Goal: Task Accomplishment & Management: Use online tool/utility

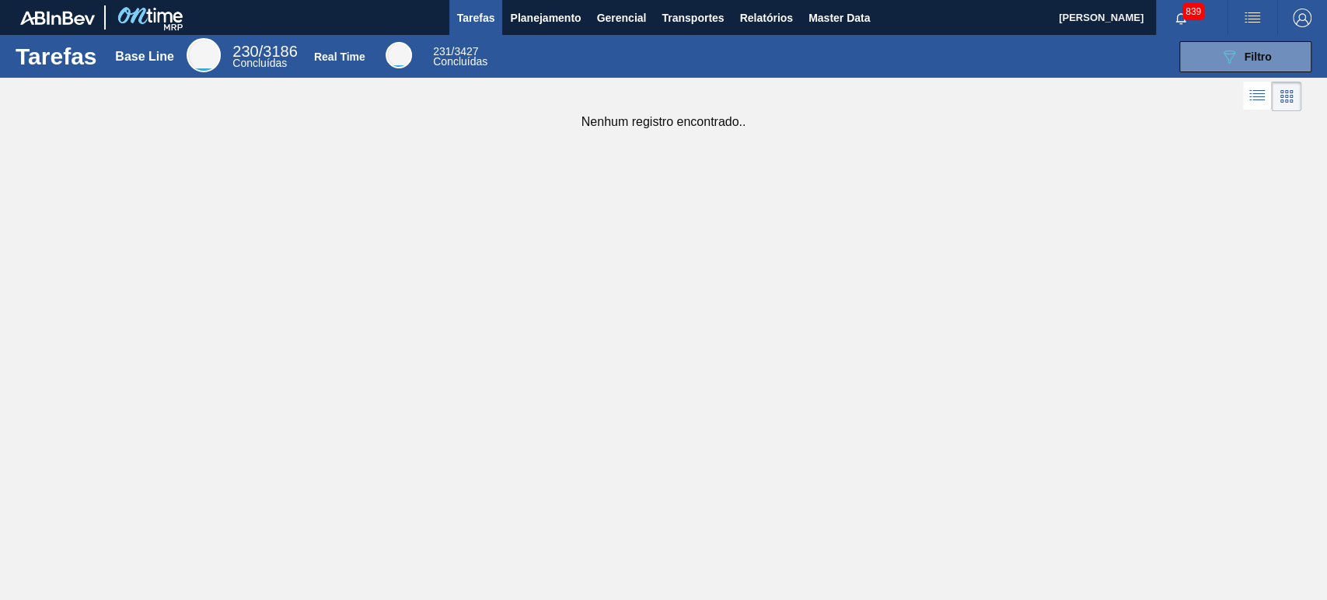
drag, startPoint x: 1107, startPoint y: 65, endPoint x: 1198, endPoint y: 93, distance: 95.0
click at [1204, 67] on div "089F7B8B-B2A5-4AFE-B5C0-19BA573D28AC Filtro" at bounding box center [908, 56] width 821 height 31
click at [1188, 20] on span "button" at bounding box center [1181, 18] width 37 height 12
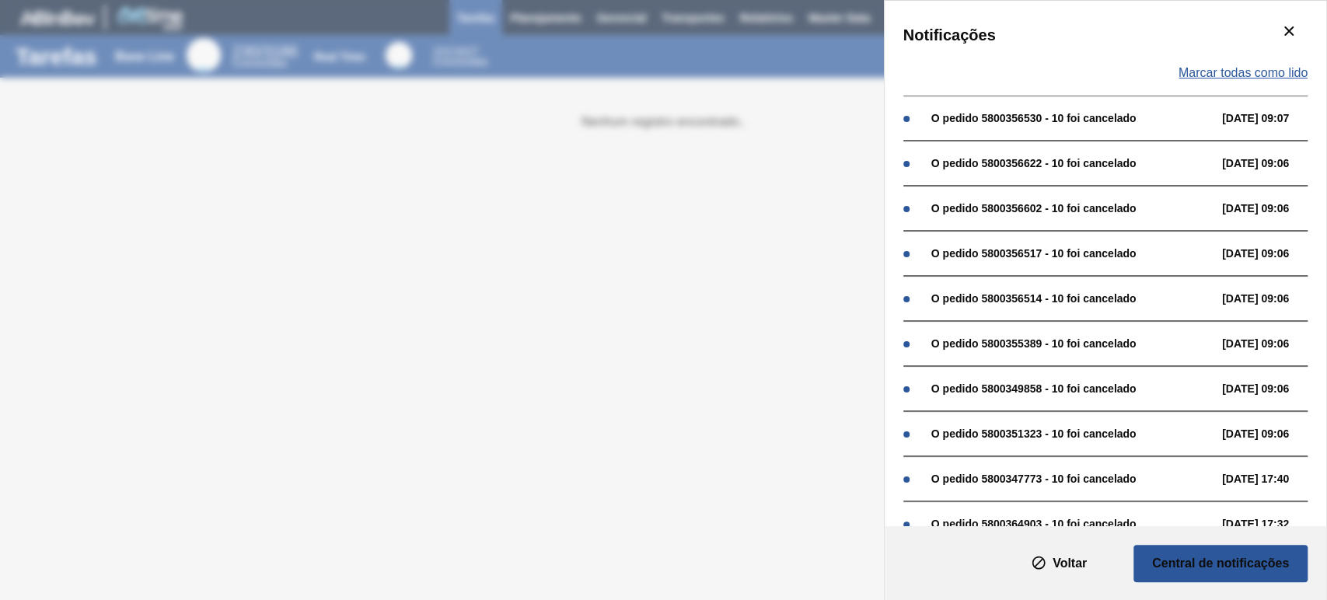
click at [1264, 67] on span "Marcar todas como lido" at bounding box center [1243, 73] width 129 height 14
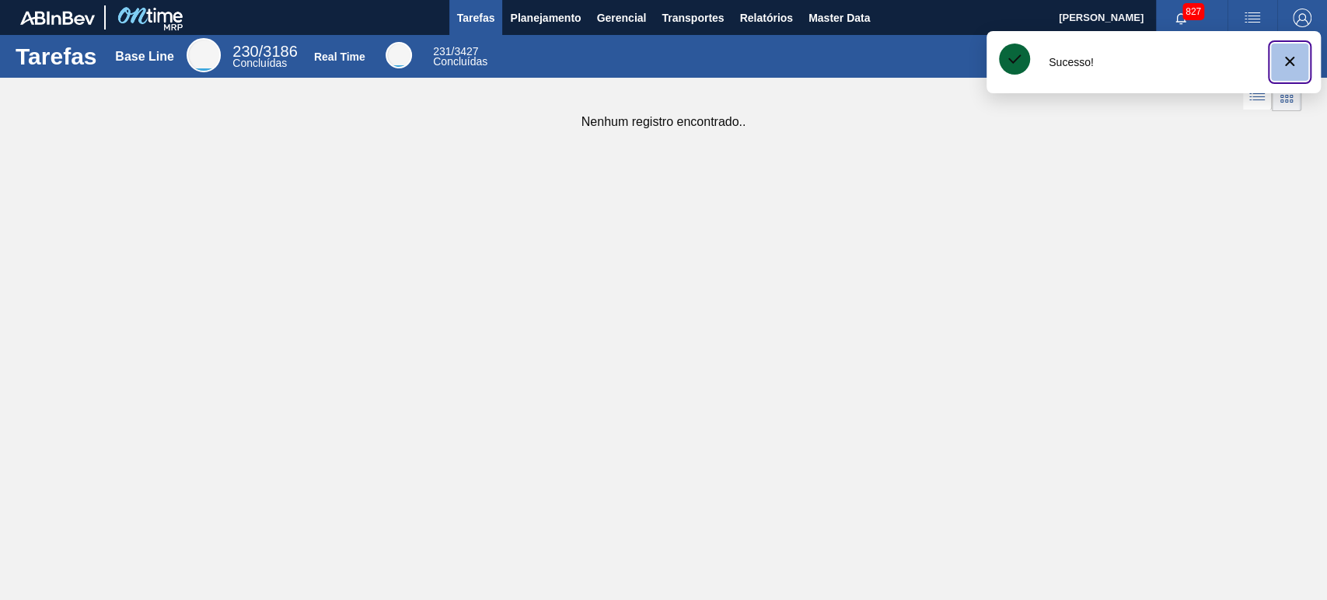
click at [1276, 61] on button "botão de ícone" at bounding box center [1289, 62] width 37 height 37
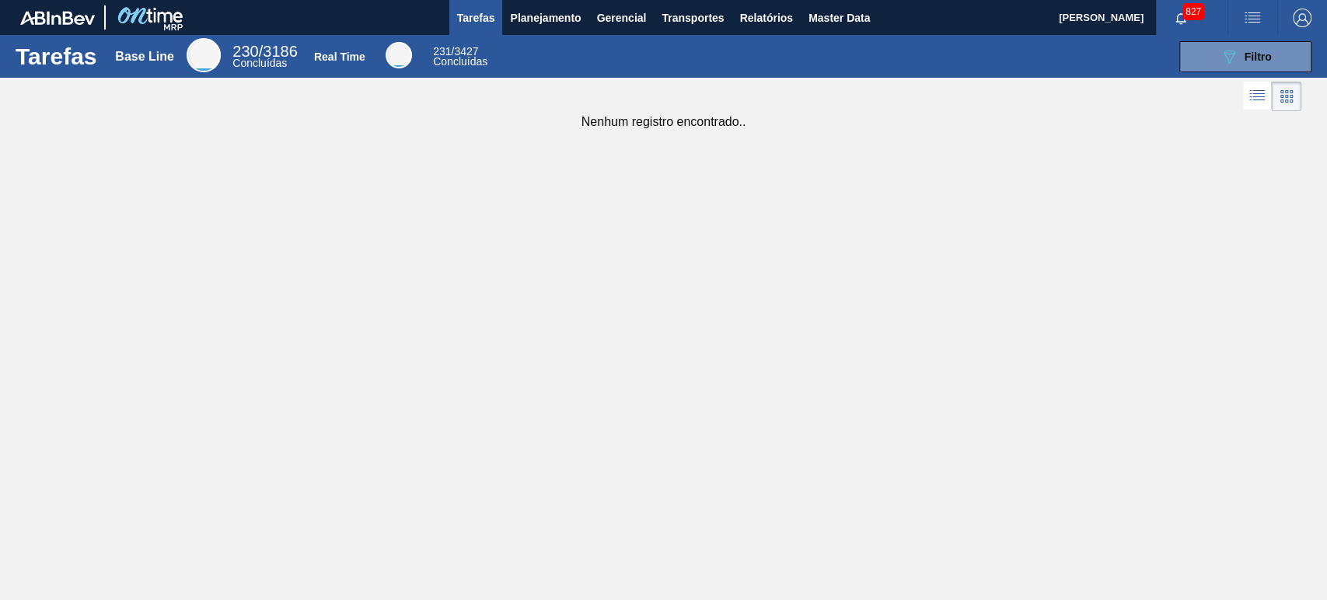
click at [958, 62] on div "089F7B8B-B2A5-4AFE-B5C0-19BA573D28AC Filtro" at bounding box center [908, 56] width 821 height 31
click at [560, 13] on span "Planejamento" at bounding box center [545, 18] width 71 height 19
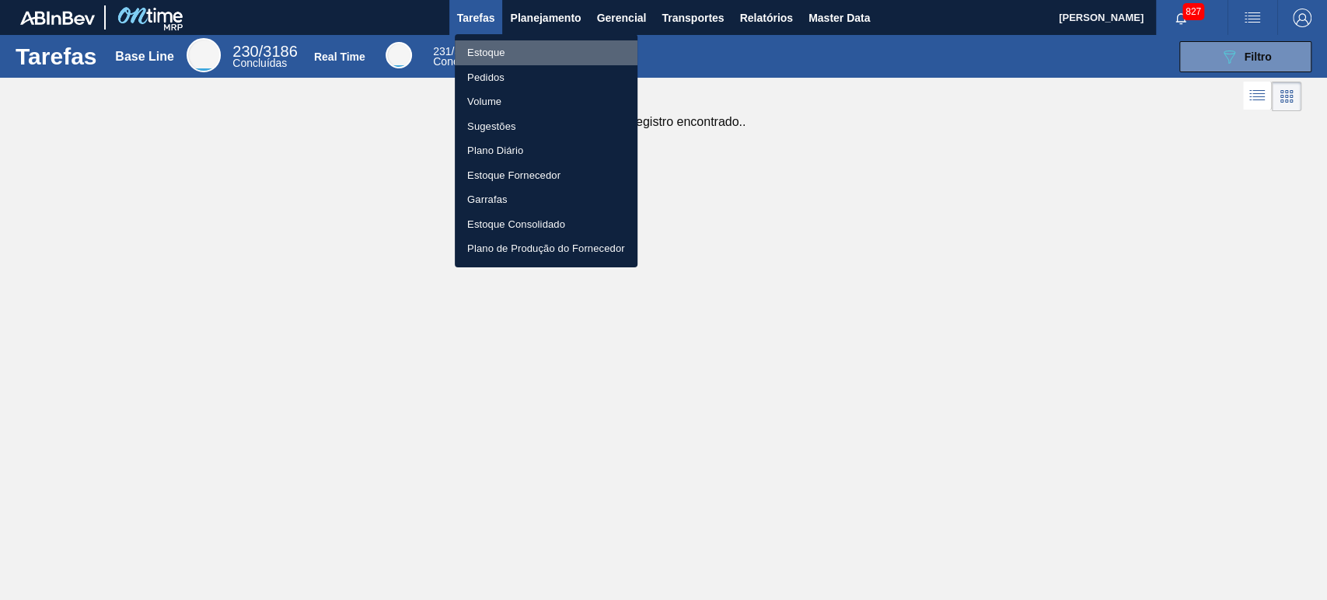
click at [500, 52] on li "Estoque" at bounding box center [546, 52] width 183 height 25
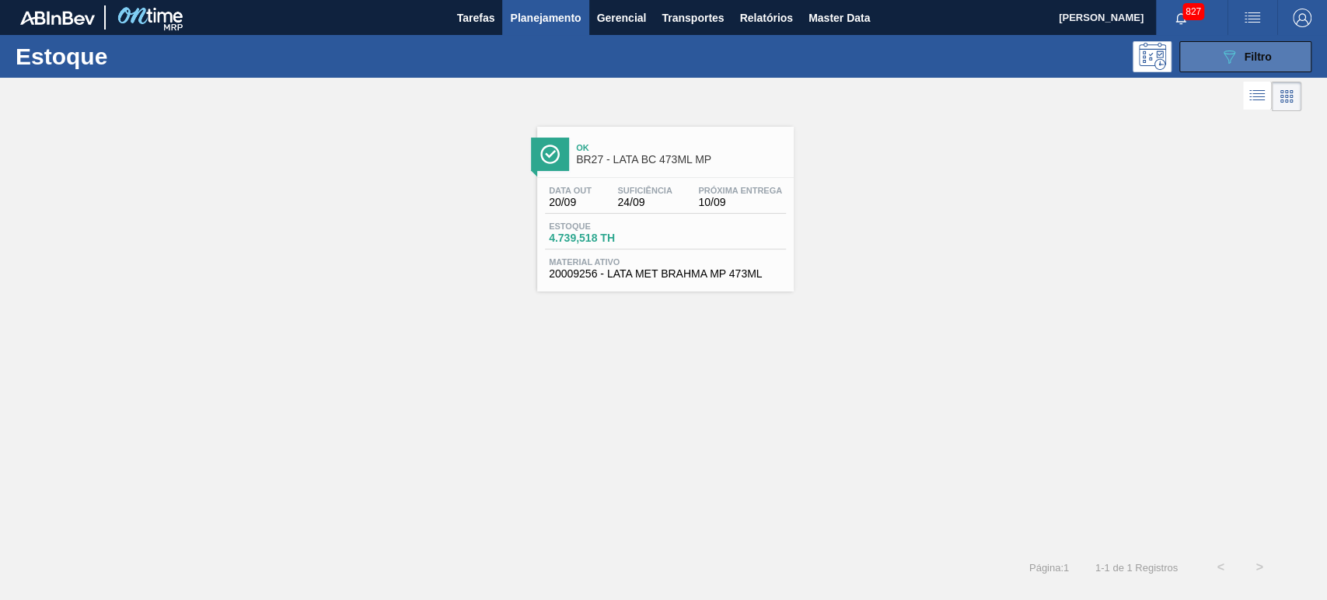
click at [1232, 65] on icon "089F7B8B-B2A5-4AFE-B5C0-19BA573D28AC" at bounding box center [1229, 56] width 19 height 19
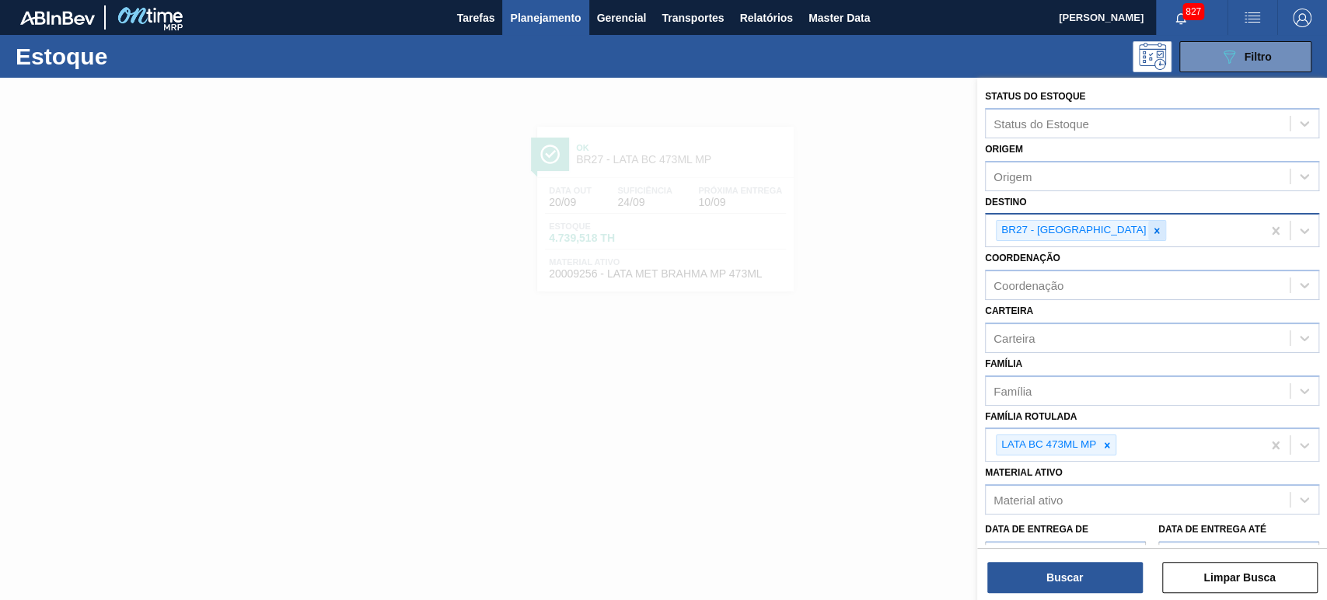
click at [1155, 232] on icon at bounding box center [1157, 230] width 5 height 5
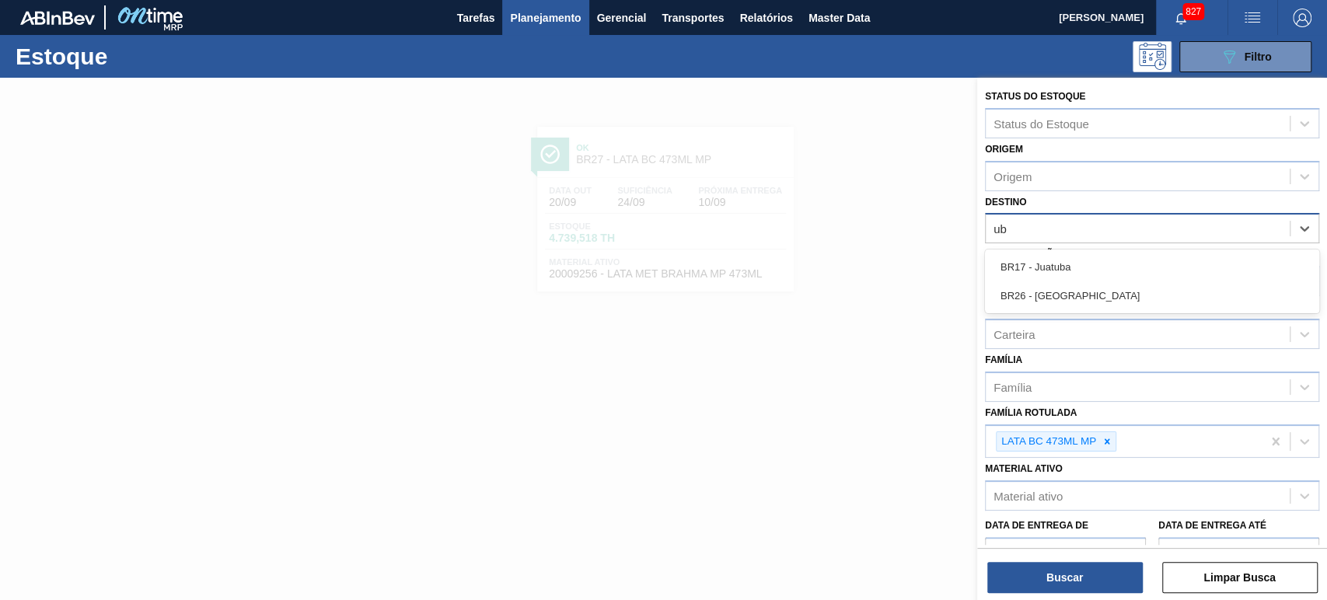
type input "ube"
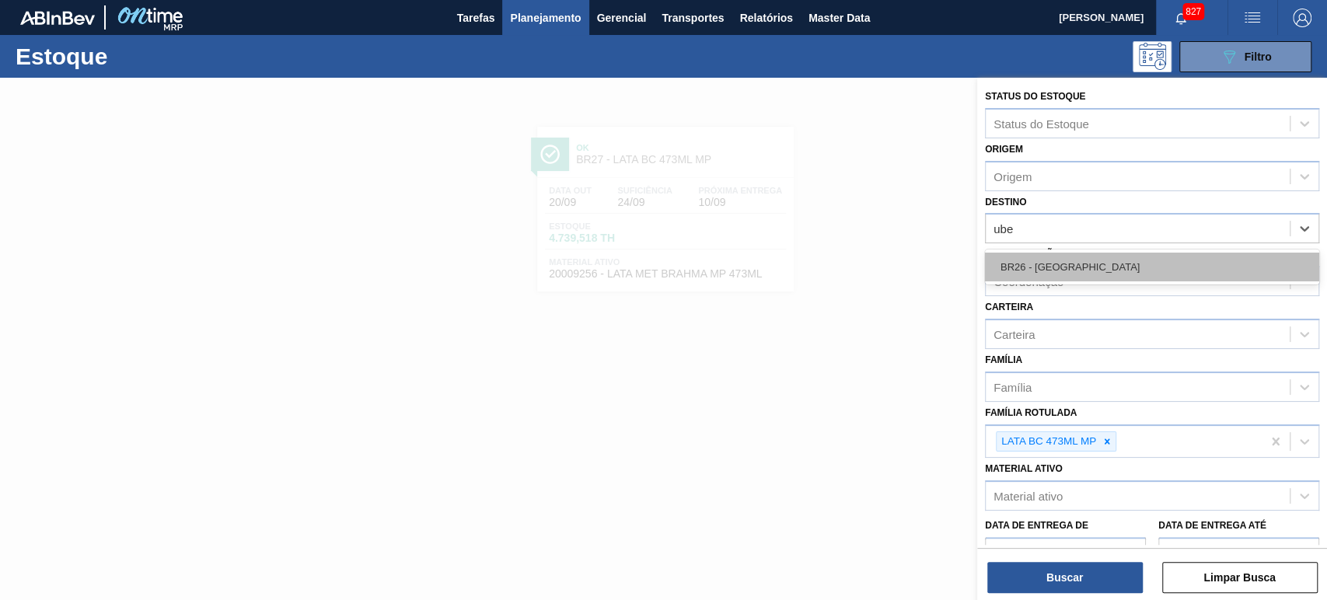
click at [1075, 268] on div "BR26 - Uberlândia" at bounding box center [1152, 267] width 334 height 29
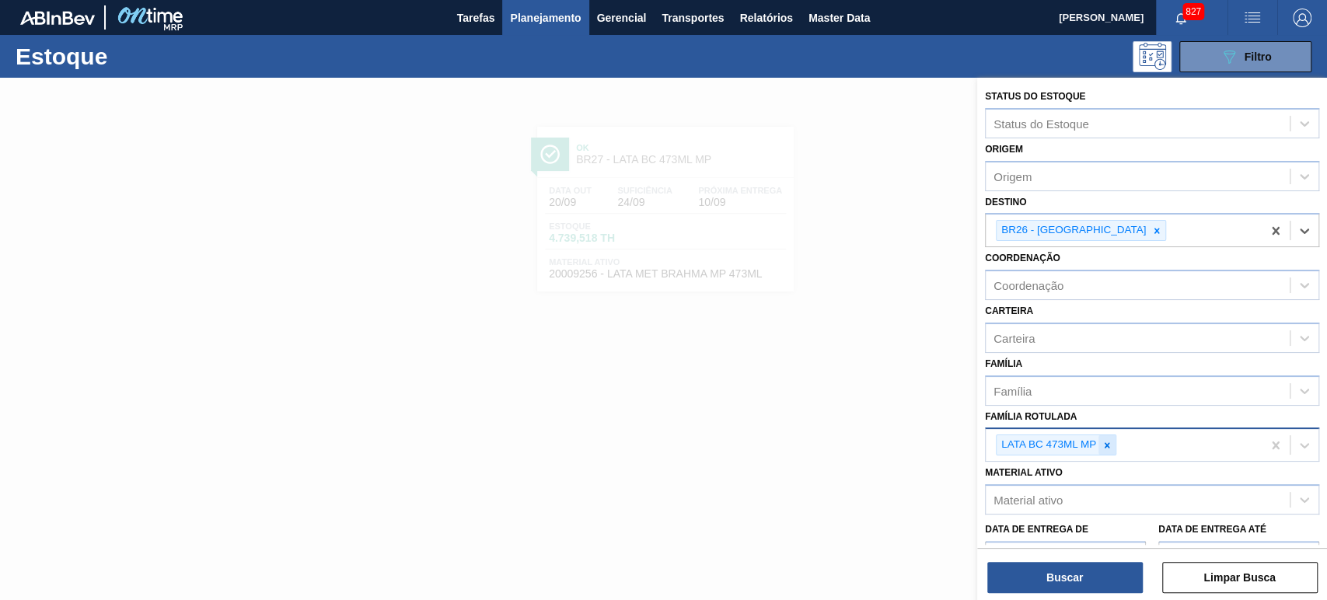
click at [1107, 446] on icon at bounding box center [1107, 444] width 5 height 5
paste Rotulada "LATA AP 269ML"
type Rotulada "LATA AP 269ML"
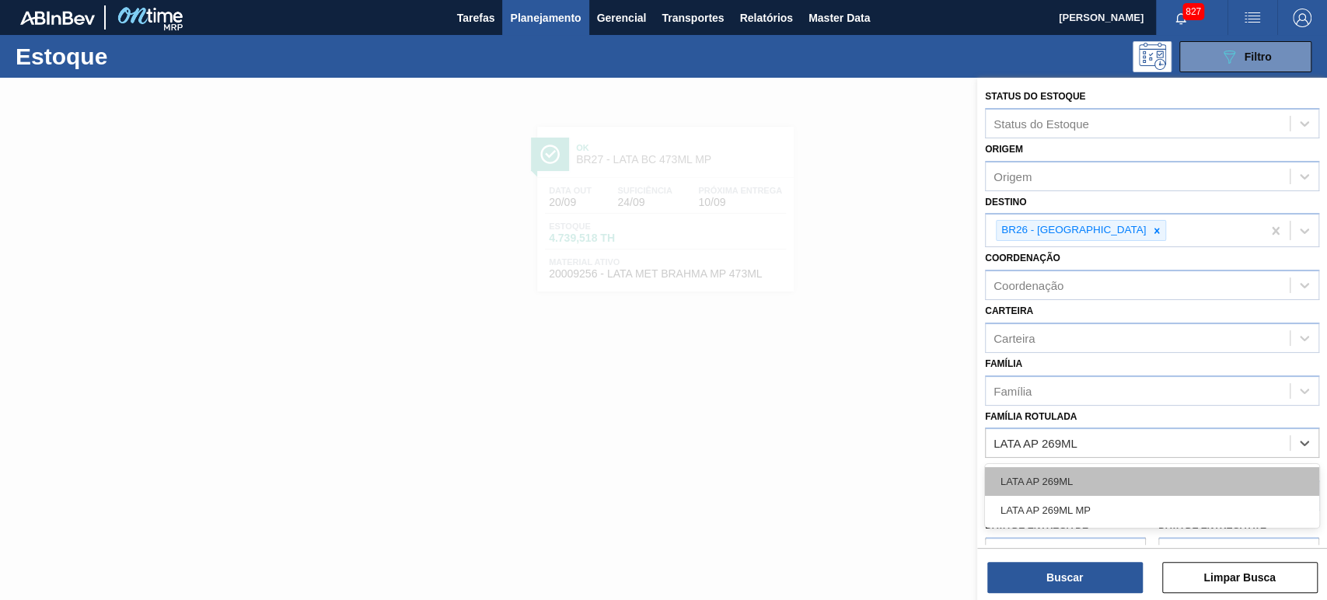
click at [1079, 488] on div "LATA AP 269ML" at bounding box center [1152, 481] width 334 height 29
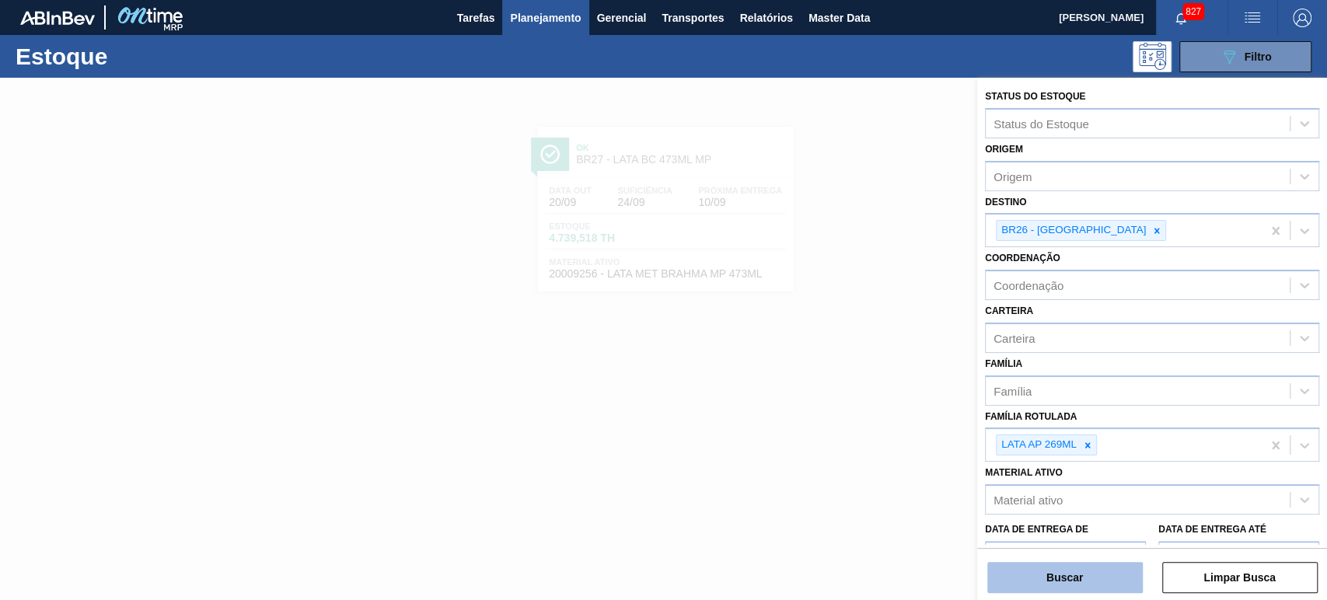
click at [1082, 582] on button "Buscar" at bounding box center [1066, 577] width 156 height 31
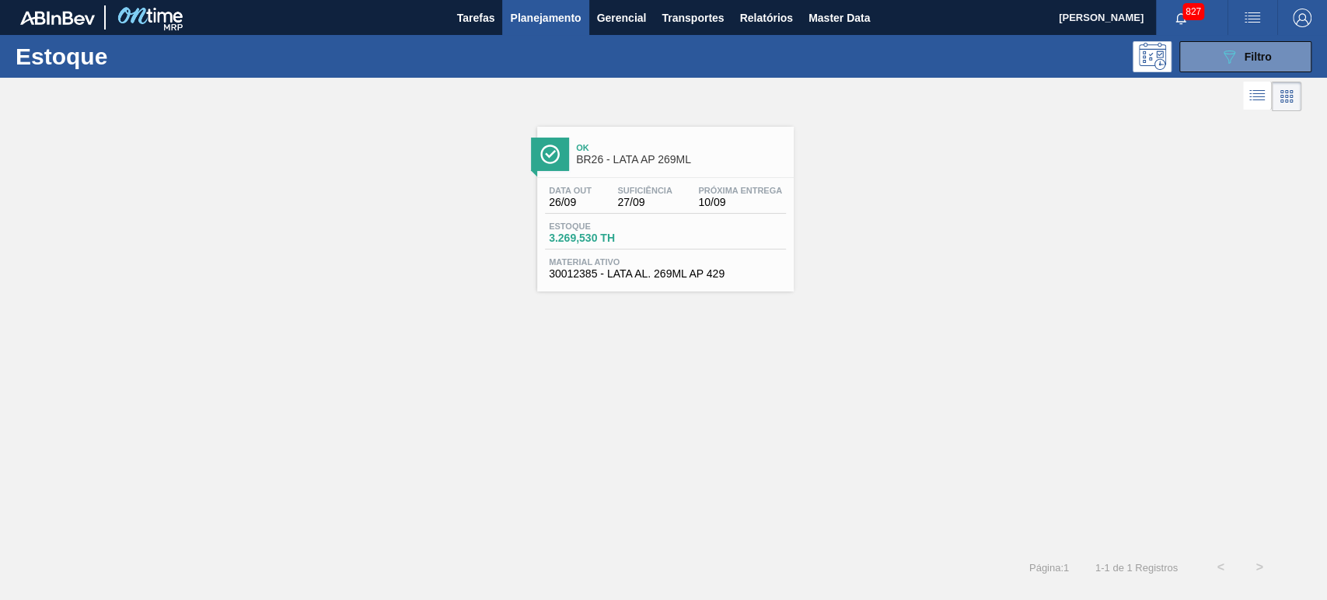
click at [666, 156] on span "BR26 - LATA AP 269ML" at bounding box center [681, 160] width 210 height 12
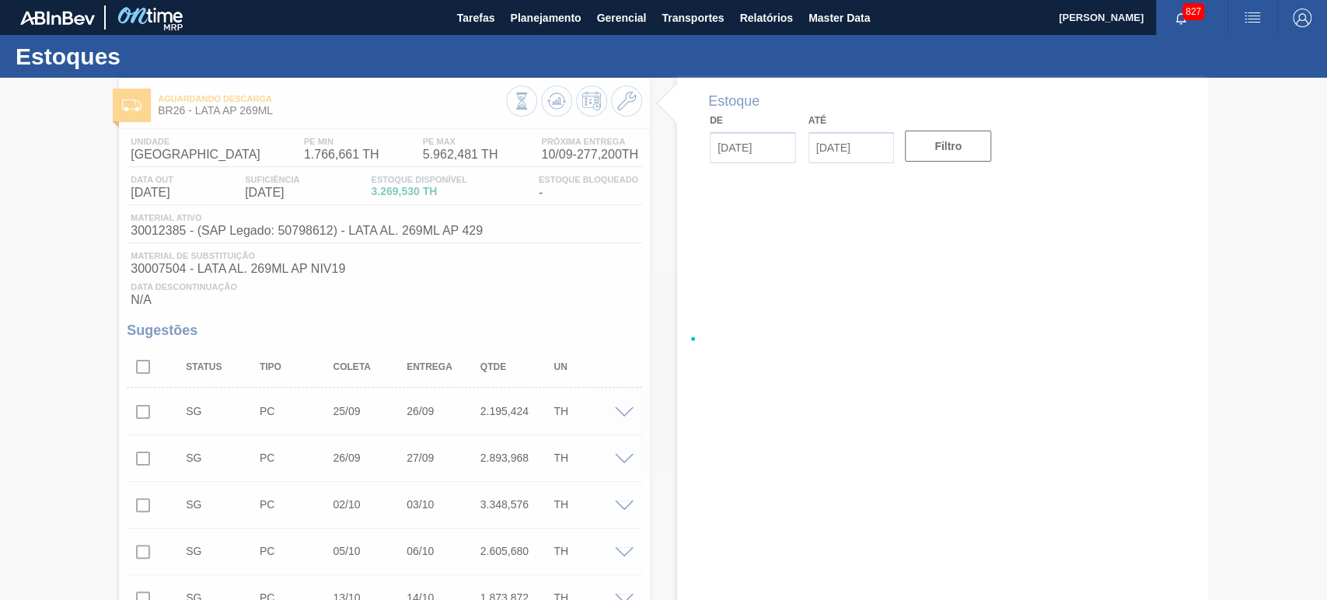
type input "10/09/2025"
type input "24/09/2025"
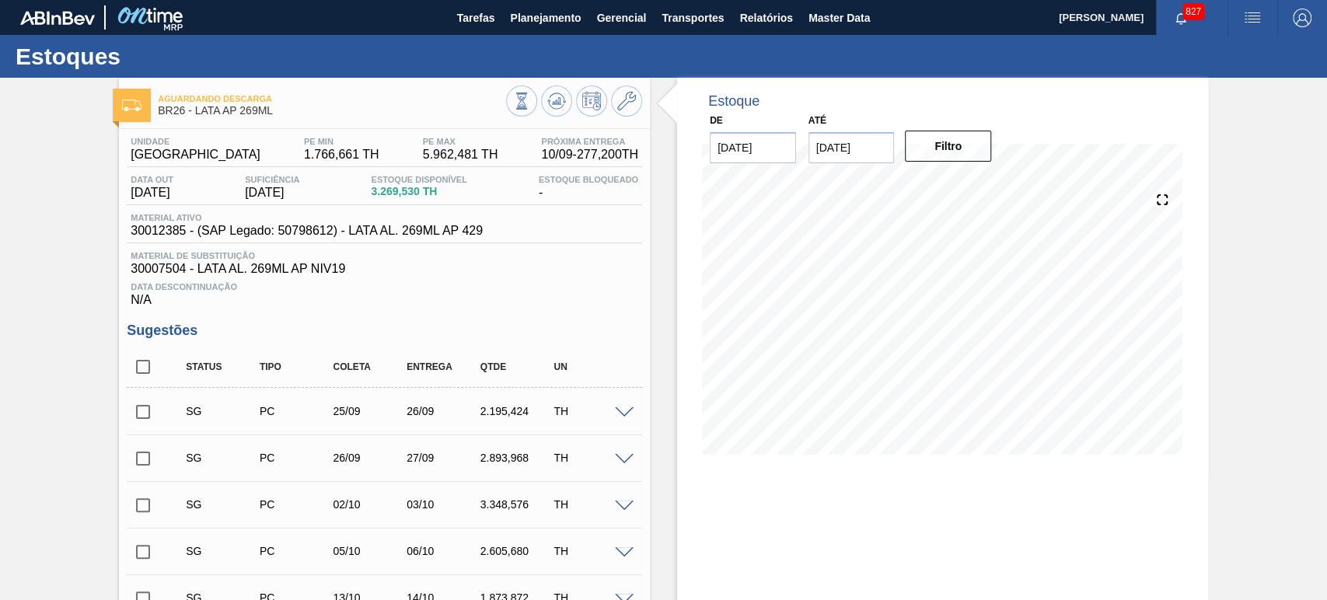
click at [465, 289] on span "Data Descontinuação" at bounding box center [385, 286] width 508 height 9
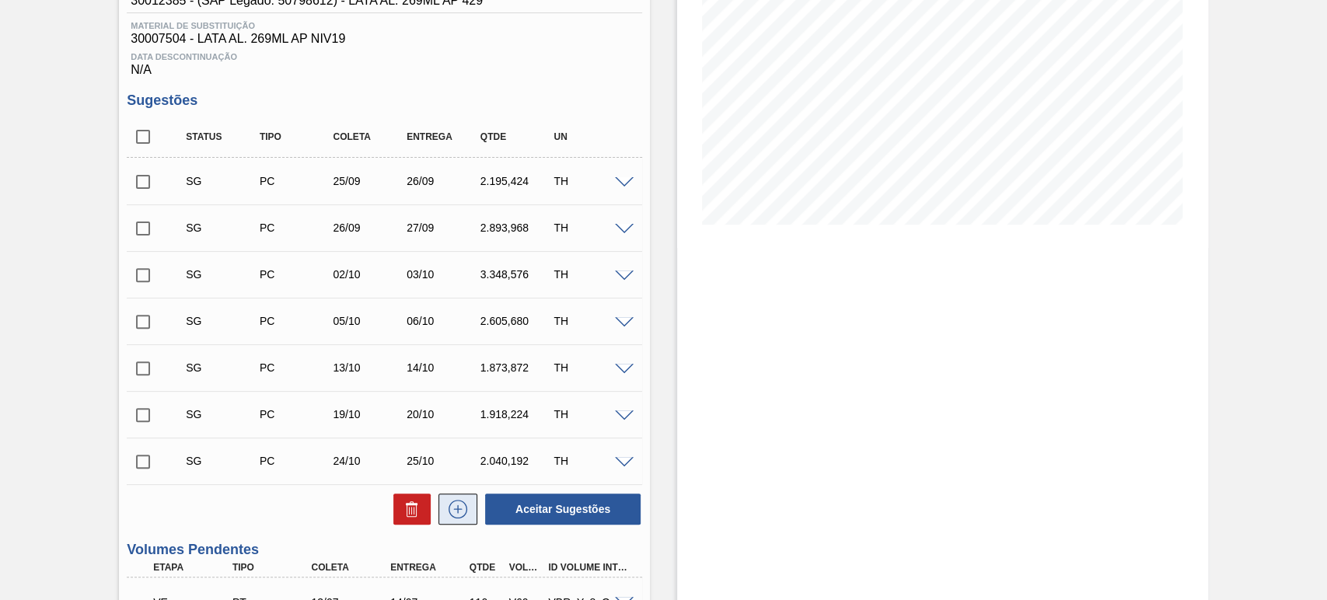
click at [464, 502] on button at bounding box center [458, 509] width 39 height 31
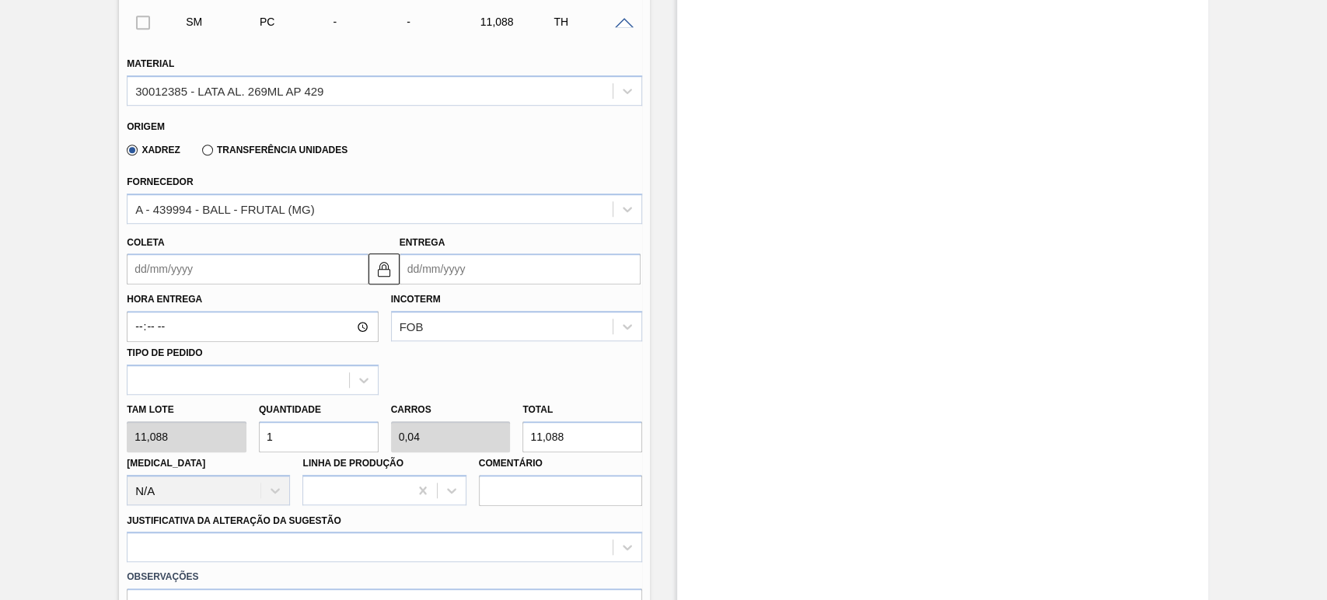
scroll to position [691, 0]
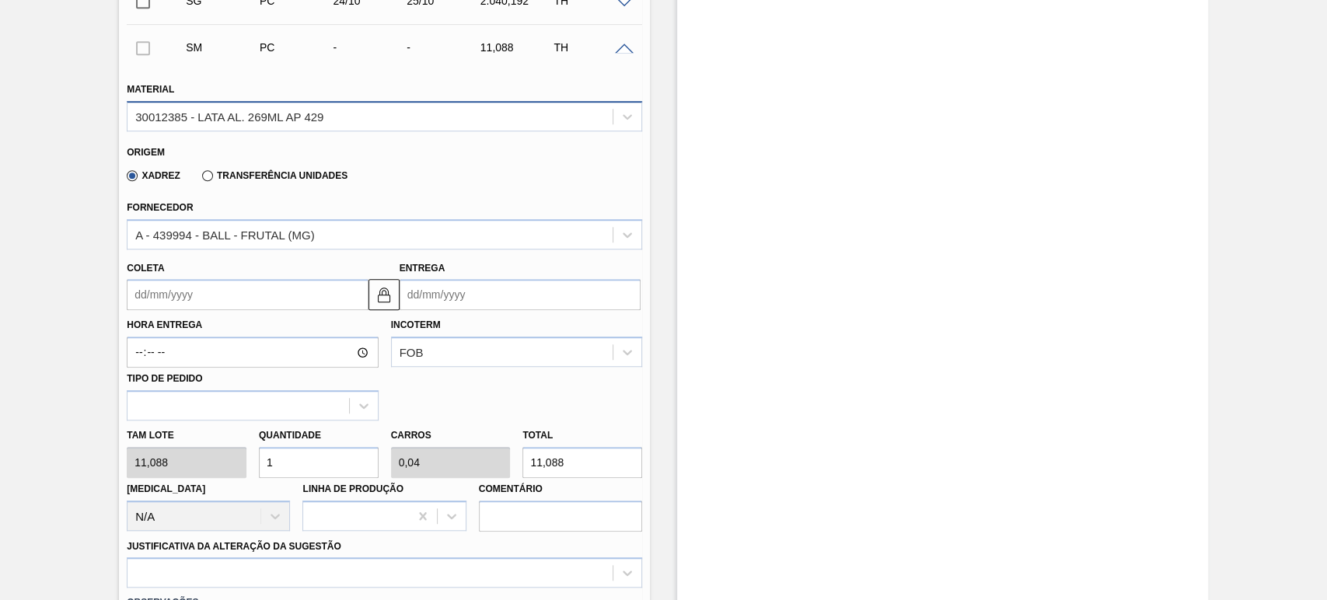
click at [247, 123] on div "30012385 - LATA AL. 269ML AP 429" at bounding box center [229, 116] width 188 height 13
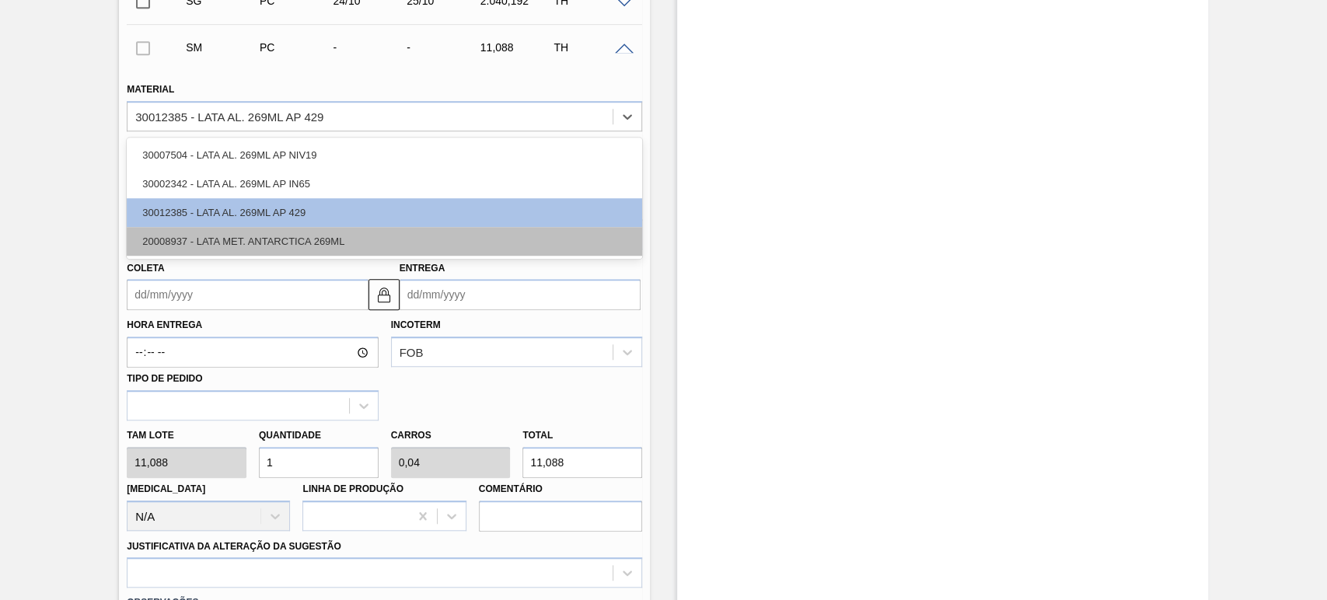
click at [323, 250] on div "20008937 - LATA MET. ANTARCTICA 269ML" at bounding box center [385, 241] width 516 height 29
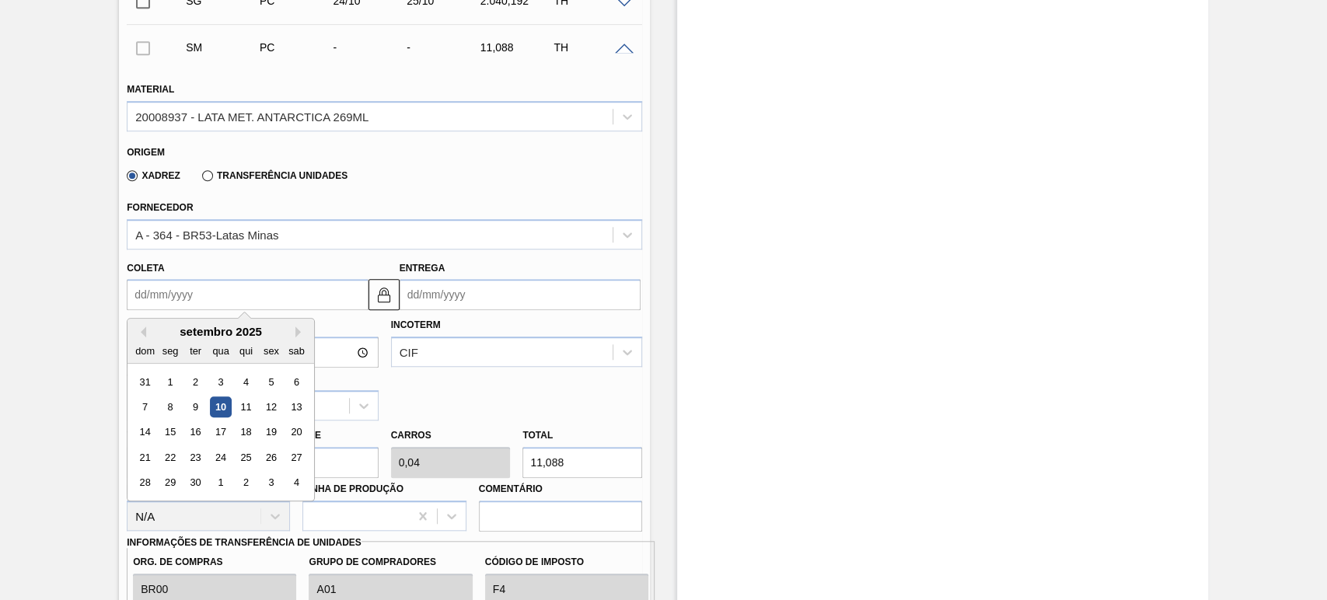
click at [257, 296] on input "Coleta" at bounding box center [247, 294] width 241 height 31
click at [226, 410] on div "10" at bounding box center [221, 407] width 21 height 21
type input "10/09/2025"
type input "11/09/2025"
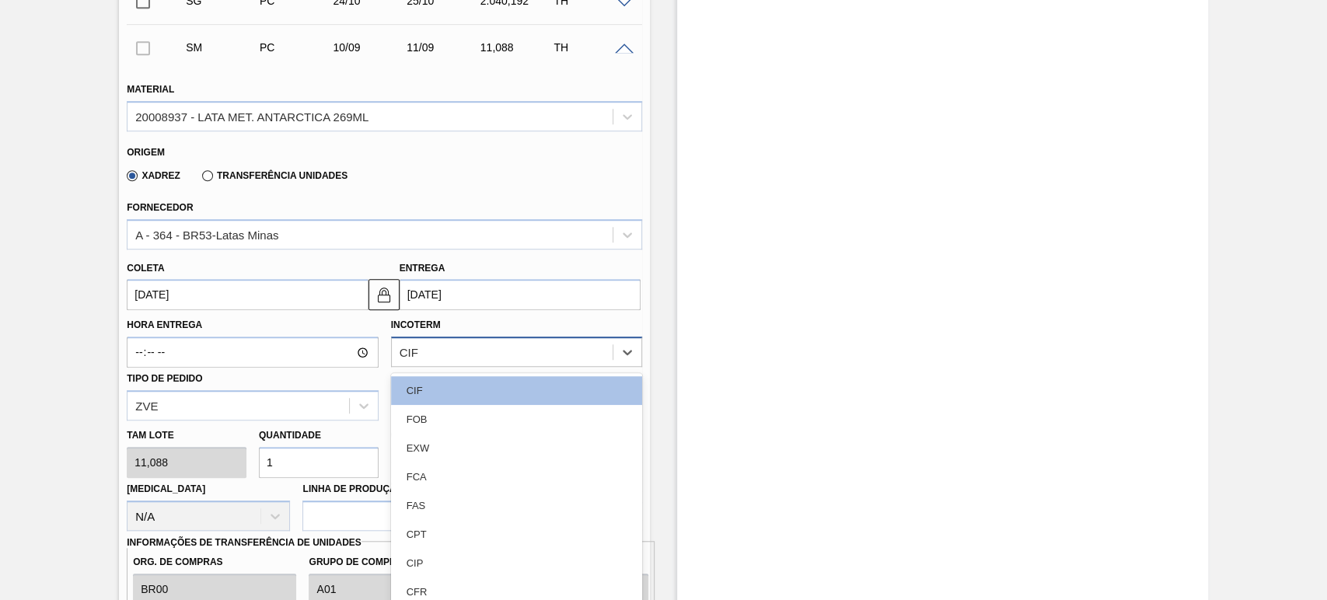
click at [423, 353] on div "CIF" at bounding box center [516, 352] width 251 height 30
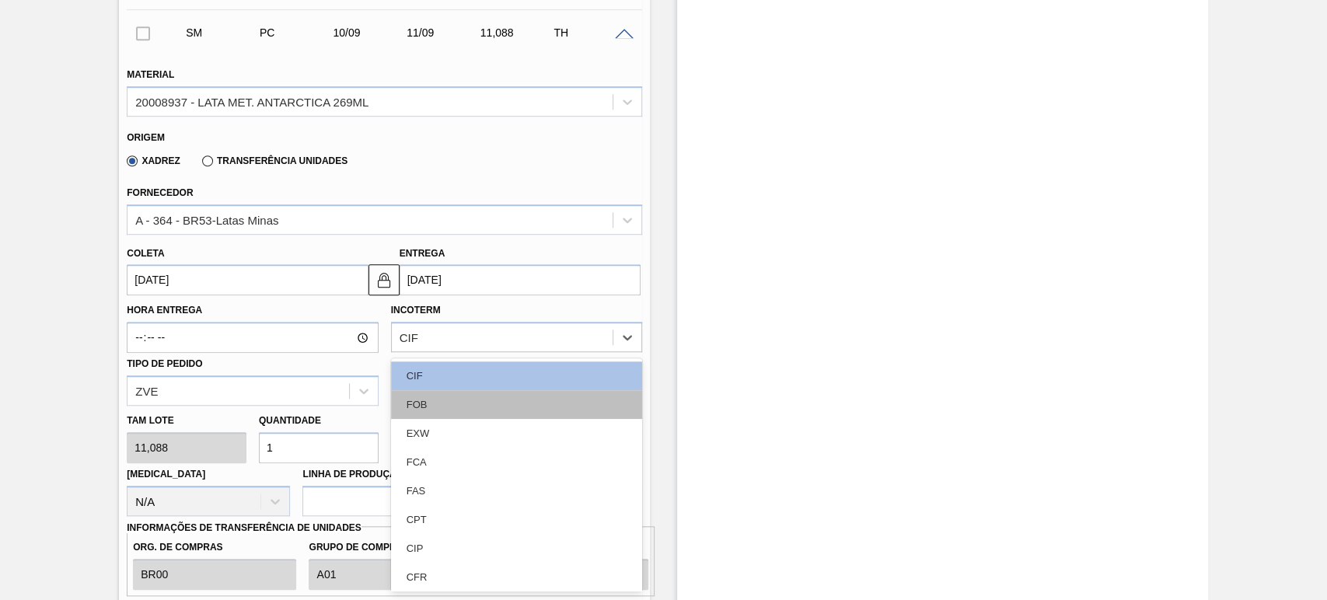
click at [425, 399] on div "FOB" at bounding box center [516, 404] width 251 height 29
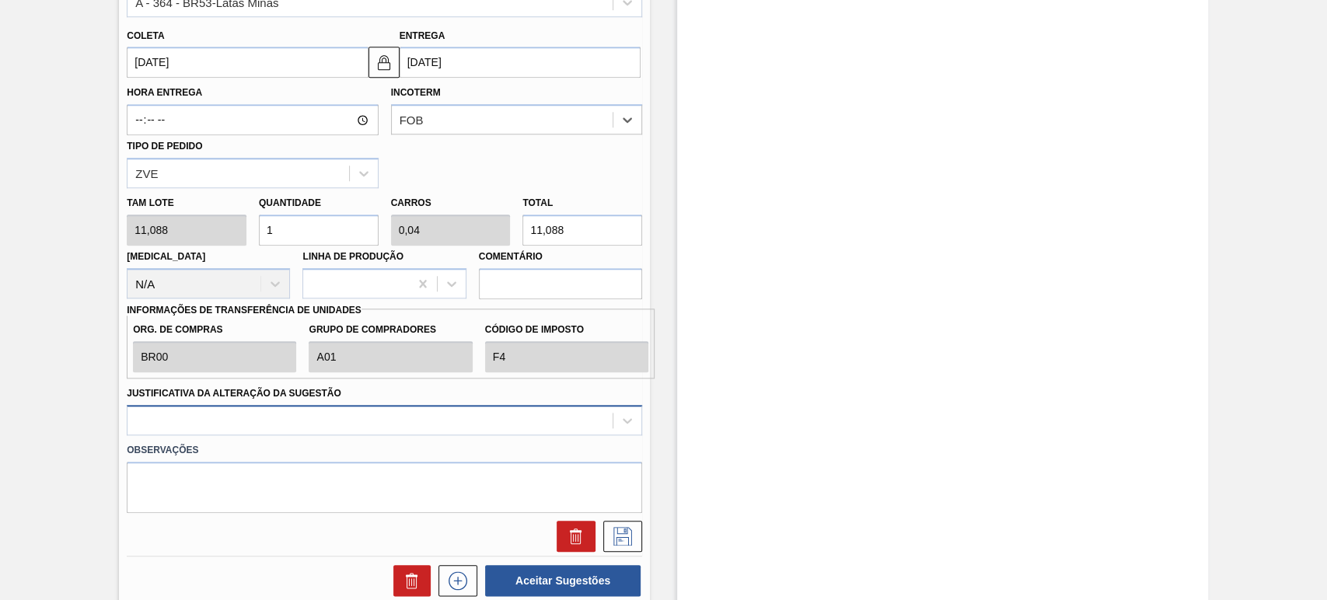
scroll to position [935, 0]
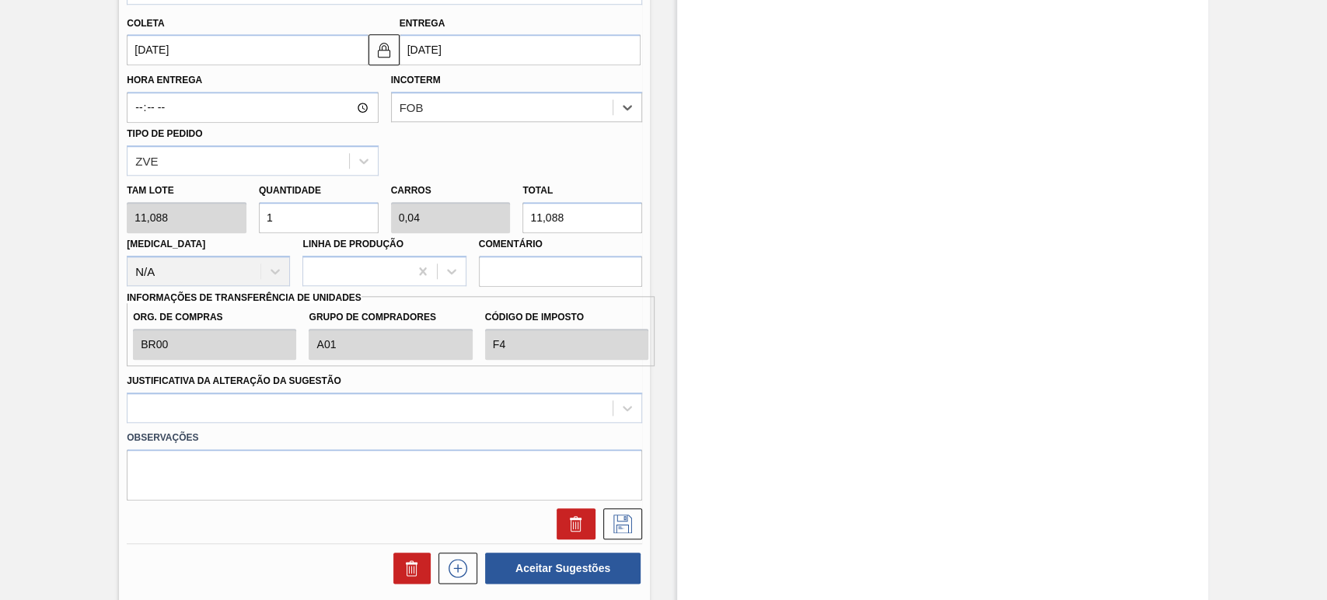
drag, startPoint x: 295, startPoint y: 229, endPoint x: 257, endPoint y: 228, distance: 37.3
click at [259, 228] on input "1" at bounding box center [319, 217] width 120 height 31
type input "5"
type input "0,2"
type input "55,44"
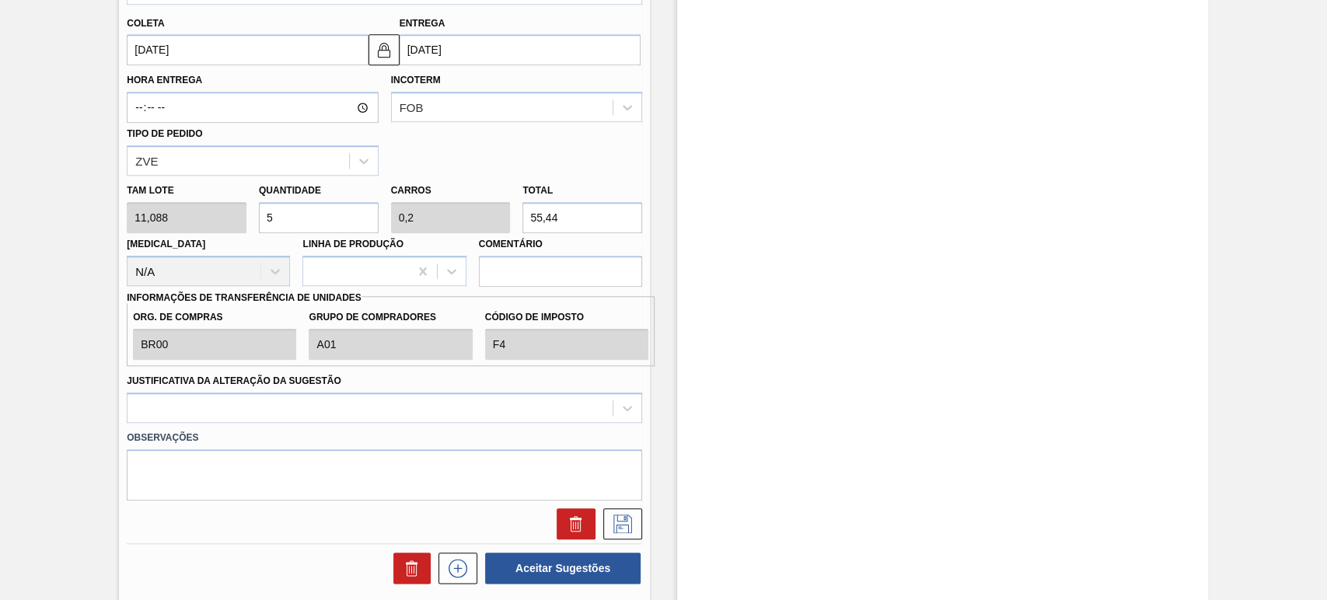
type input "50"
type input "2"
type input "554,4"
type input "50"
click at [504, 152] on div "Hora Entrega Incoterm FOB Tipo de pedido ZVE" at bounding box center [385, 120] width 528 height 110
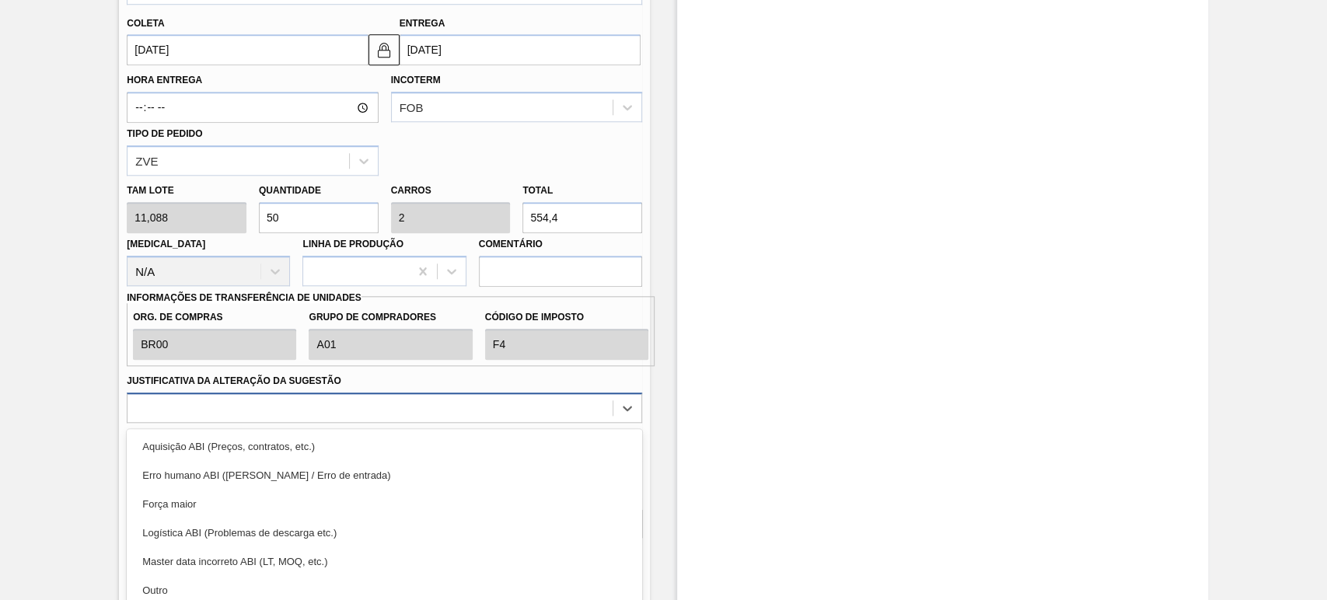
click at [281, 409] on div "option Erro humano ABI (Cálculo / Erro de entrada) focused, 2 of 18. 18 results…" at bounding box center [385, 408] width 516 height 30
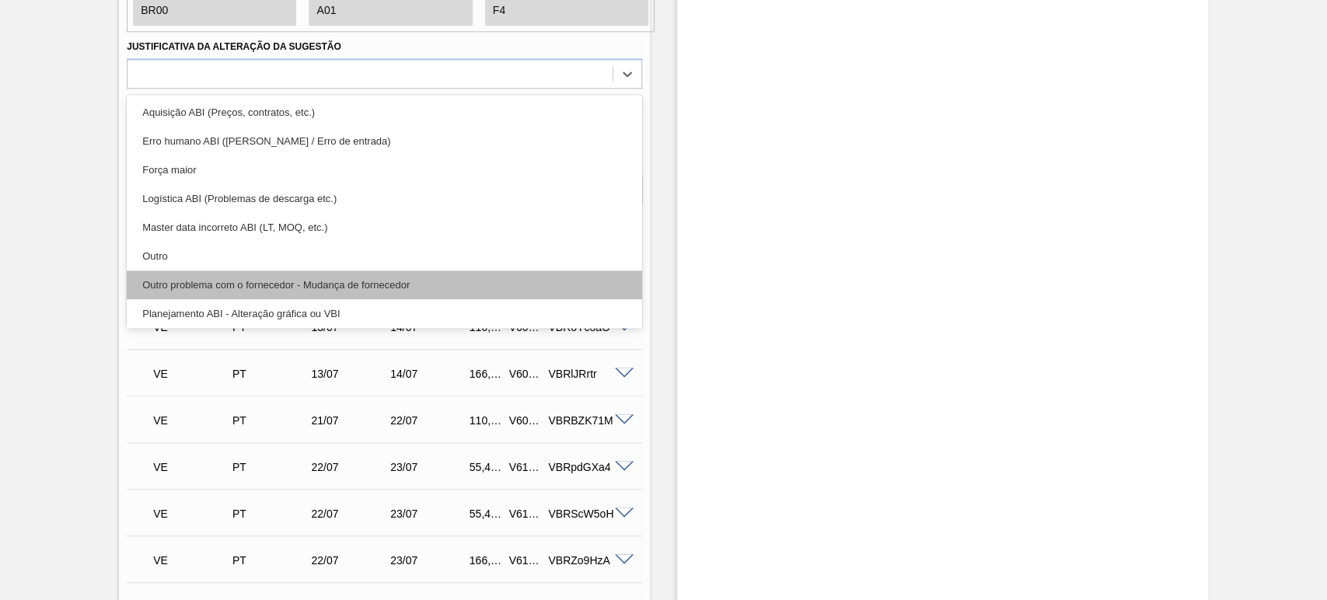
scroll to position [1237, 0]
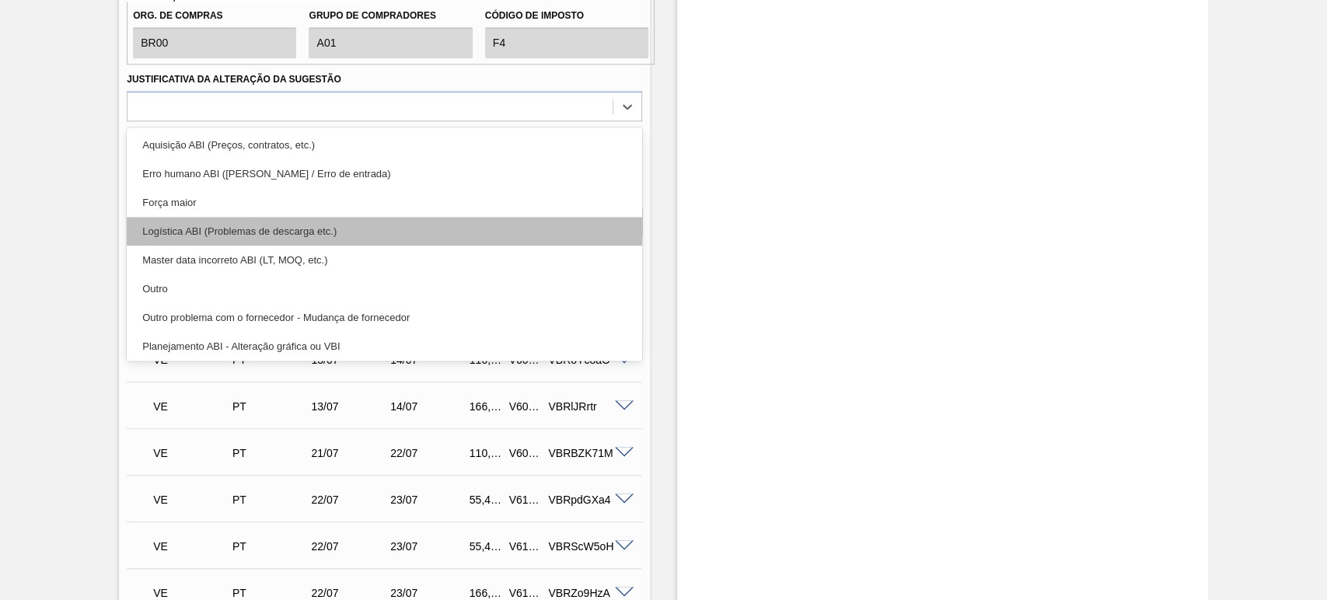
click at [249, 231] on div "Logística ABI (Problemas de descarga etc.)" at bounding box center [385, 231] width 516 height 29
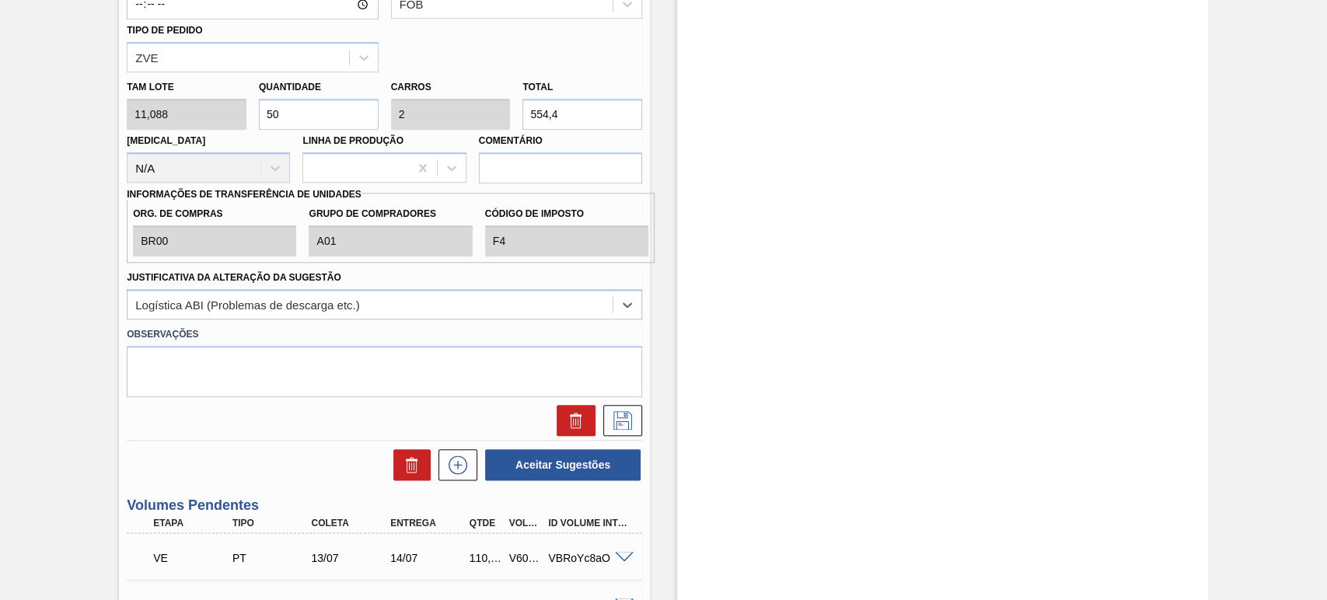
scroll to position [1006, 0]
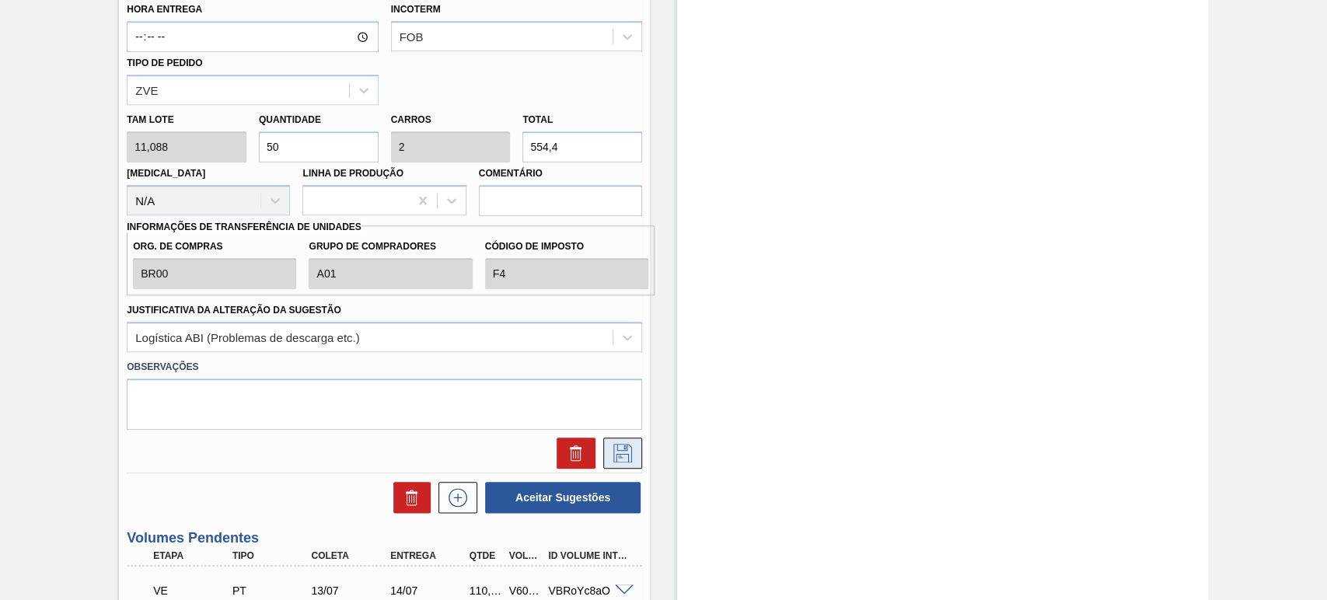
click at [610, 453] on icon at bounding box center [622, 453] width 25 height 19
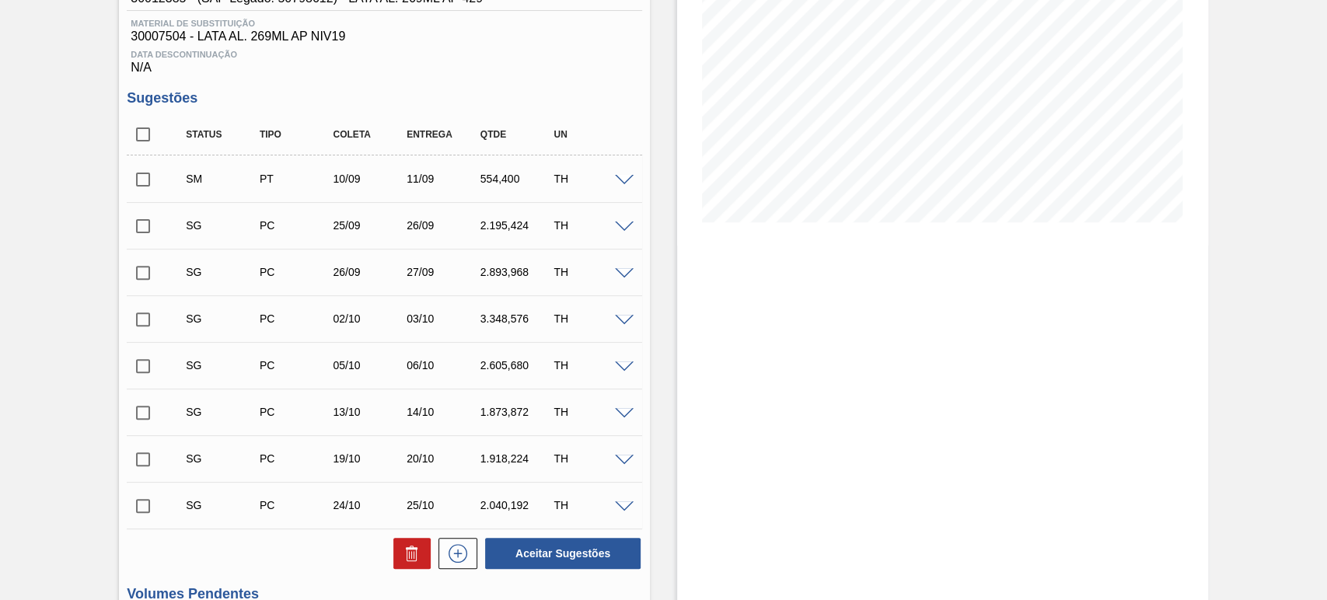
scroll to position [219, 0]
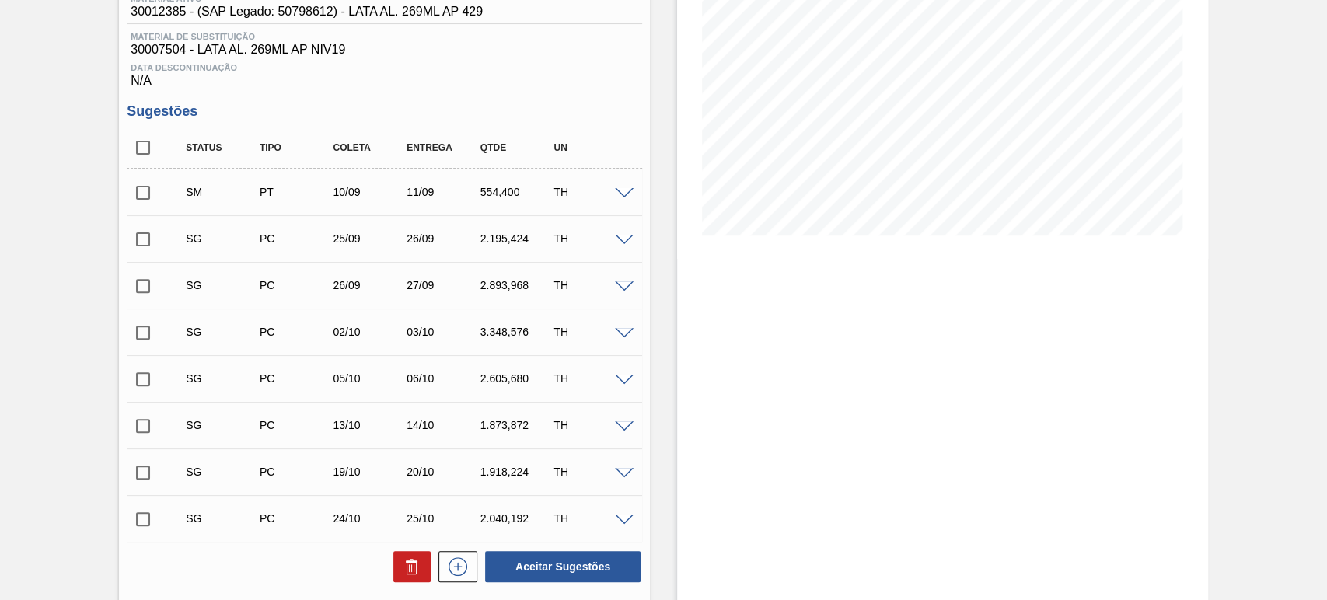
click at [619, 194] on span at bounding box center [624, 194] width 19 height 12
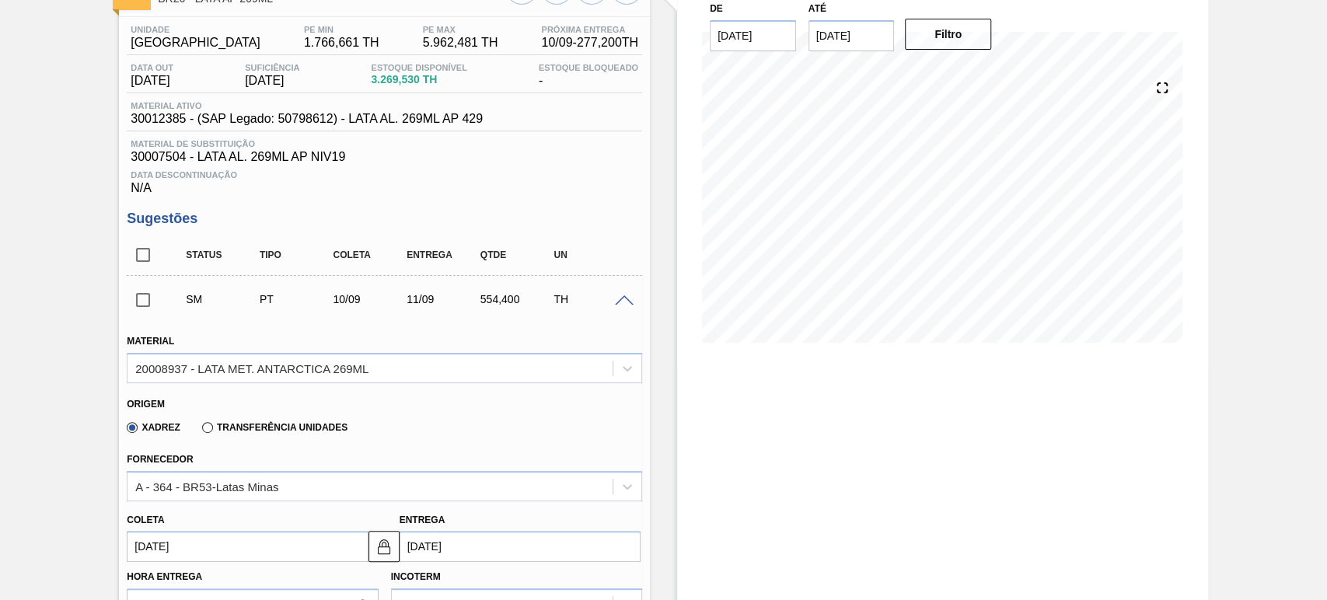
scroll to position [0, 0]
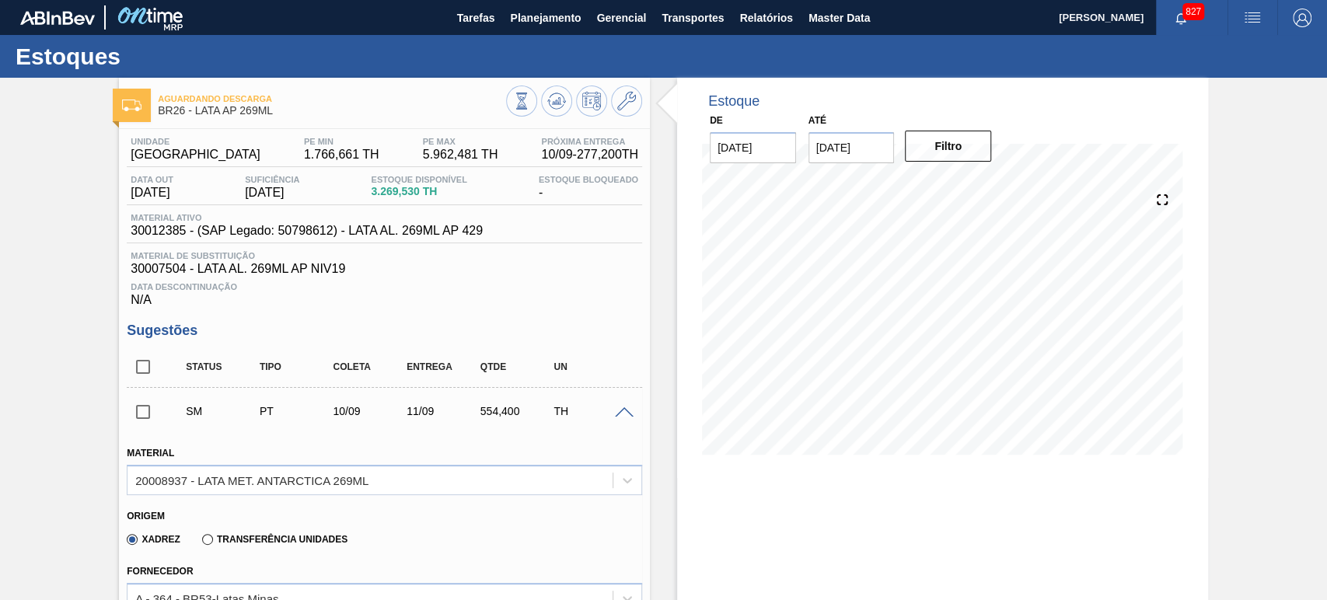
click at [619, 411] on span at bounding box center [624, 413] width 19 height 12
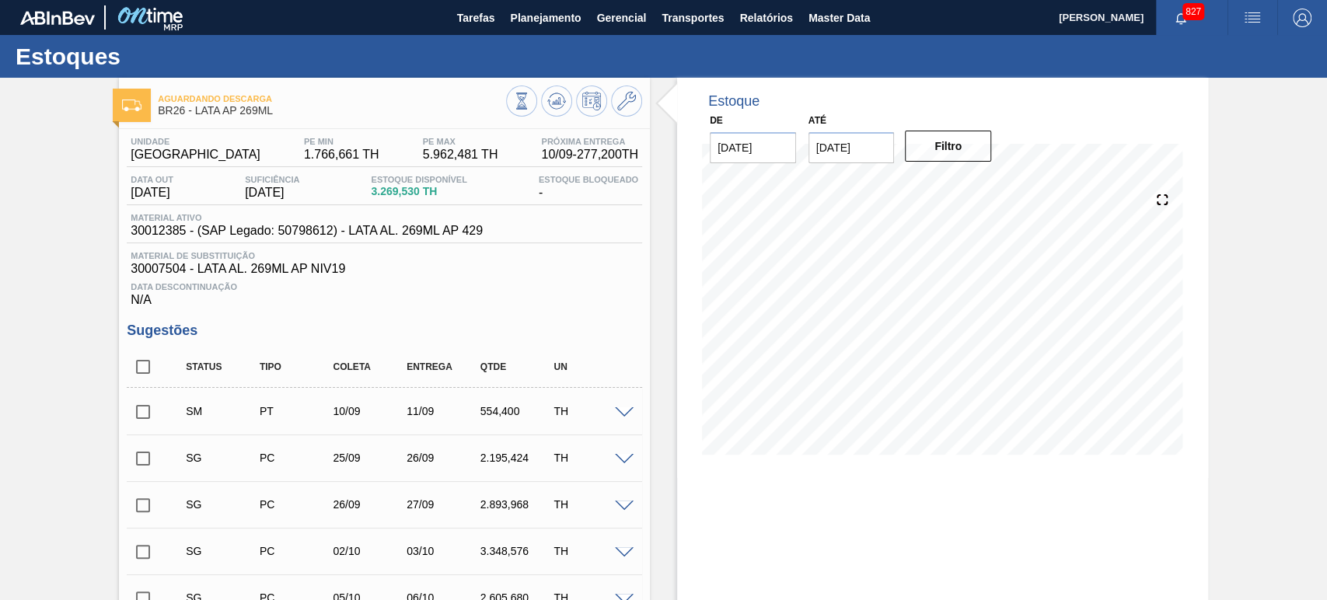
click at [143, 416] on input "checkbox" at bounding box center [143, 412] width 33 height 33
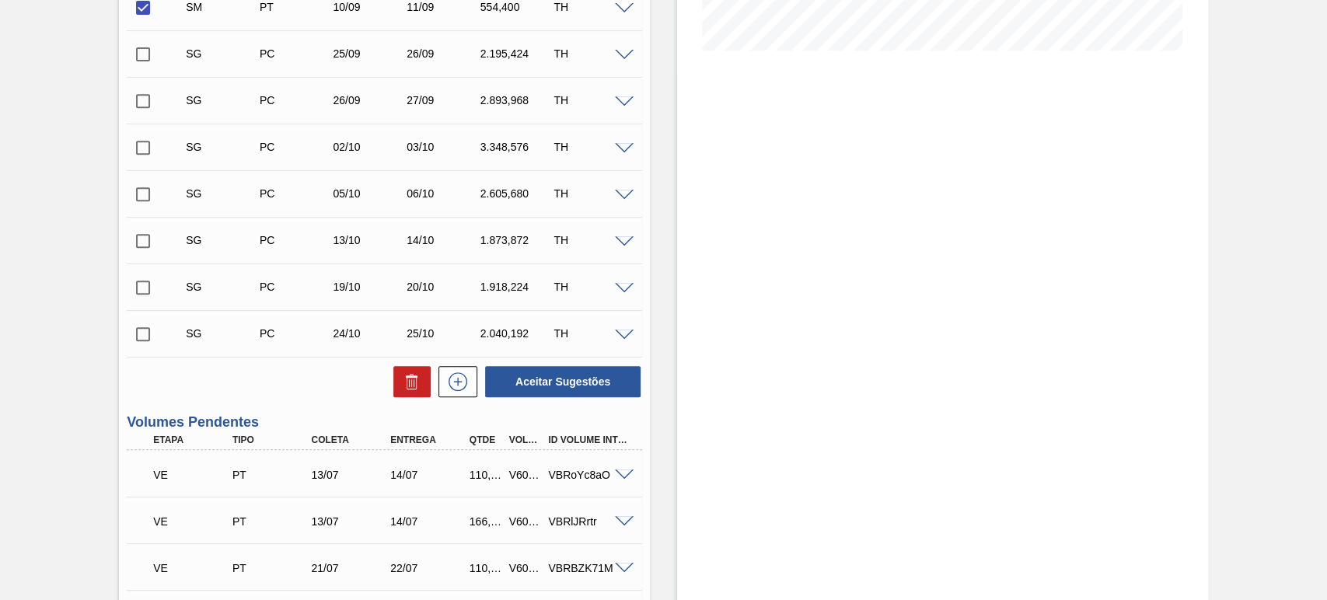
scroll to position [460, 0]
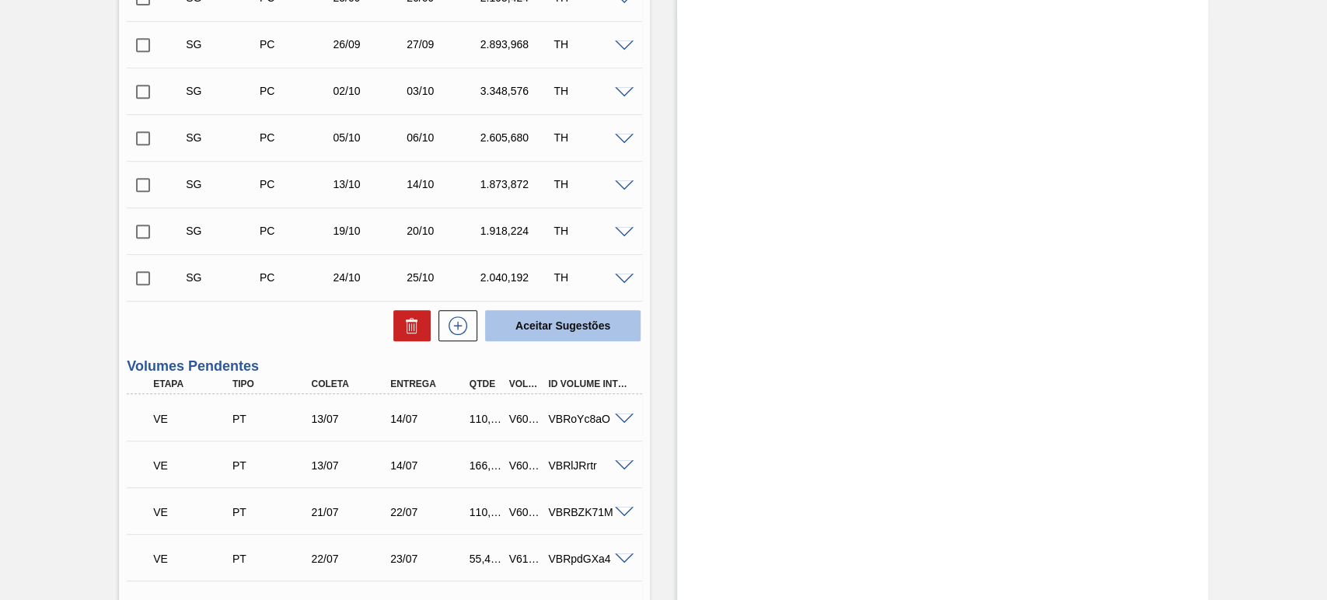
click at [558, 340] on button "Aceitar Sugestões" at bounding box center [563, 325] width 156 height 31
checkbox input "false"
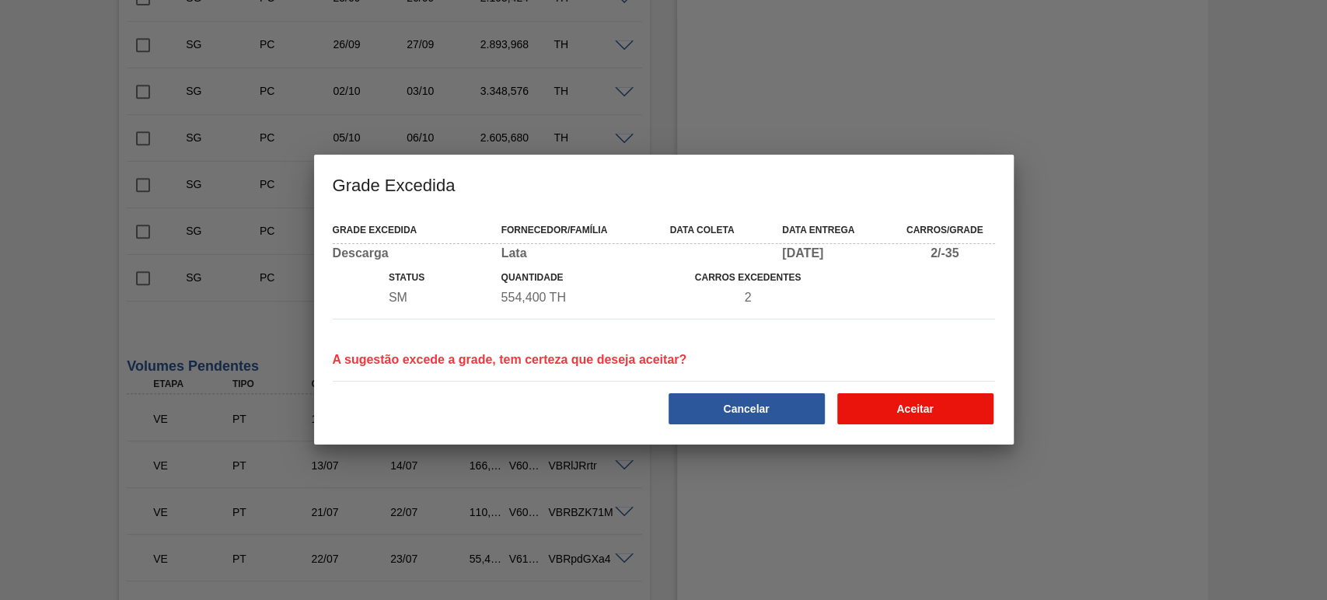
click at [921, 414] on button "Aceitar" at bounding box center [915, 408] width 156 height 31
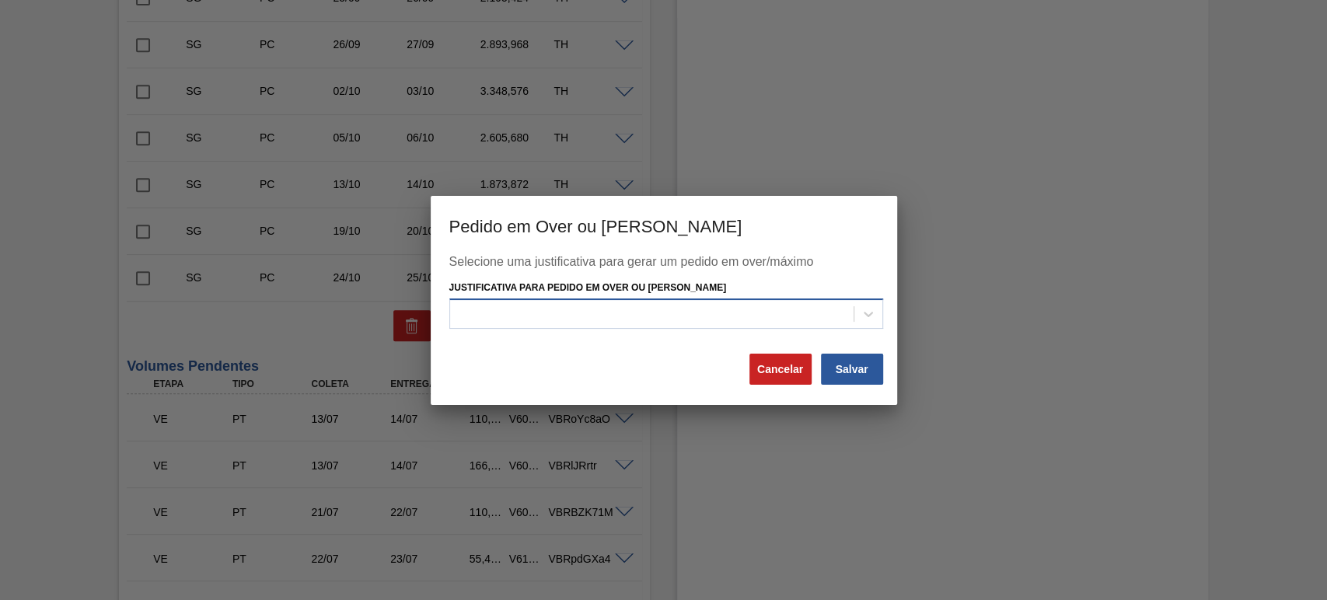
click at [583, 305] on div at bounding box center [652, 314] width 404 height 23
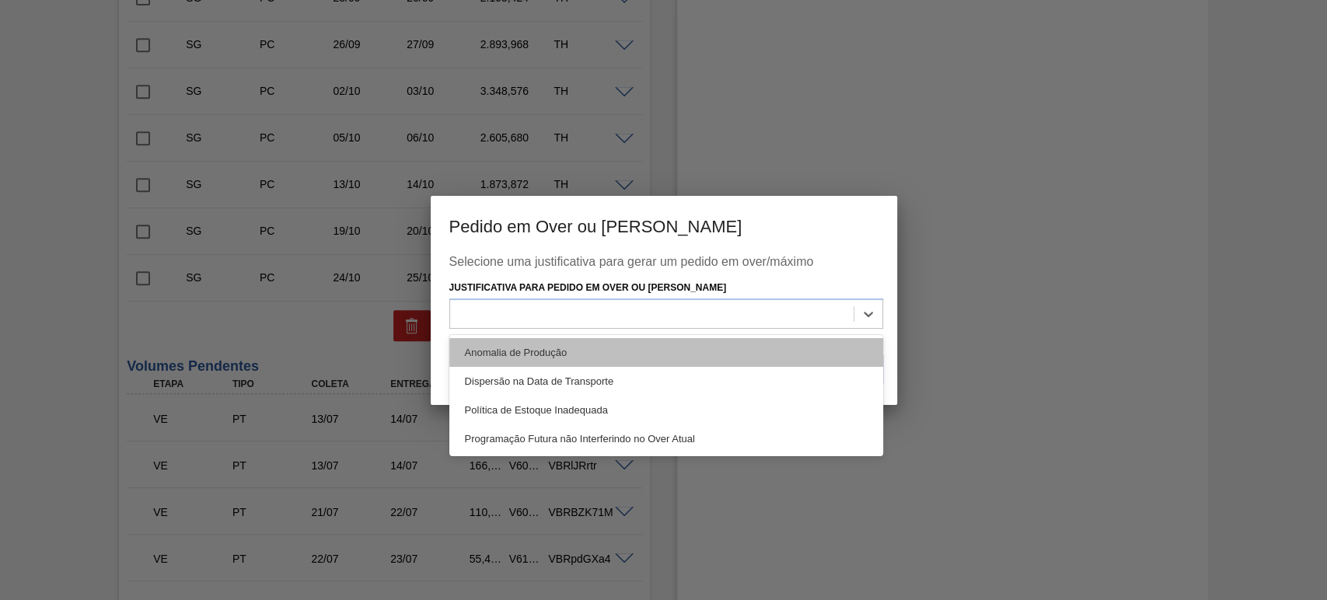
click at [529, 359] on div "Anomalia de Produção" at bounding box center [666, 352] width 434 height 29
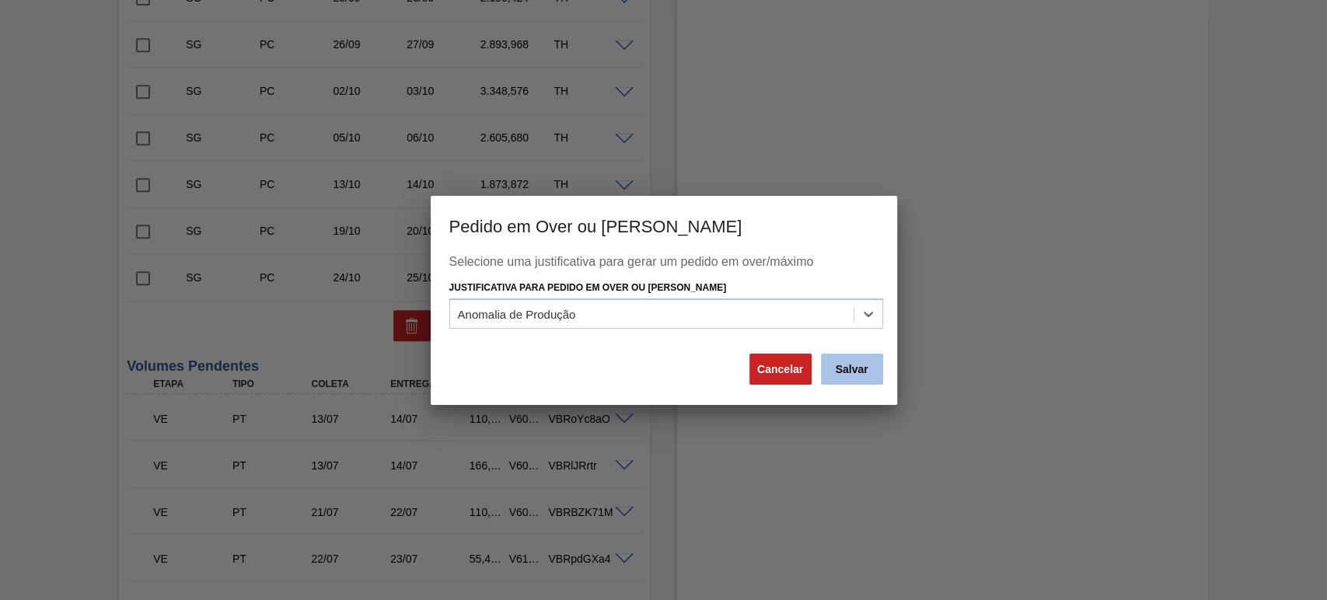
click at [844, 376] on button "Salvar" at bounding box center [852, 369] width 62 height 31
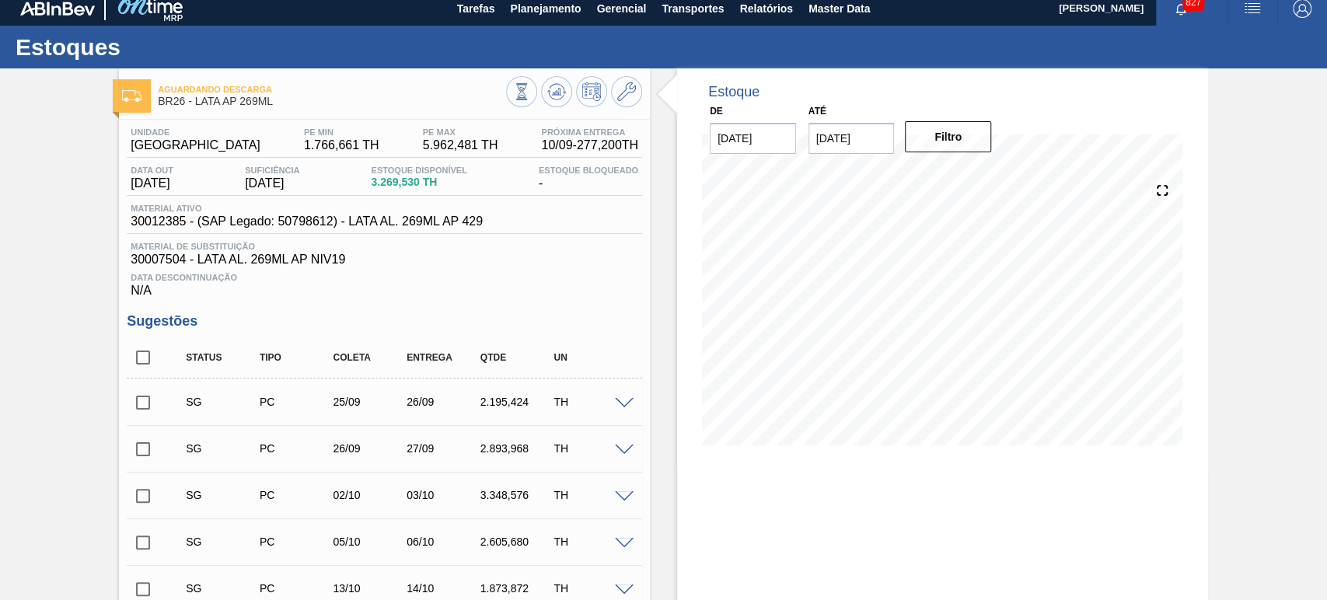
scroll to position [0, 0]
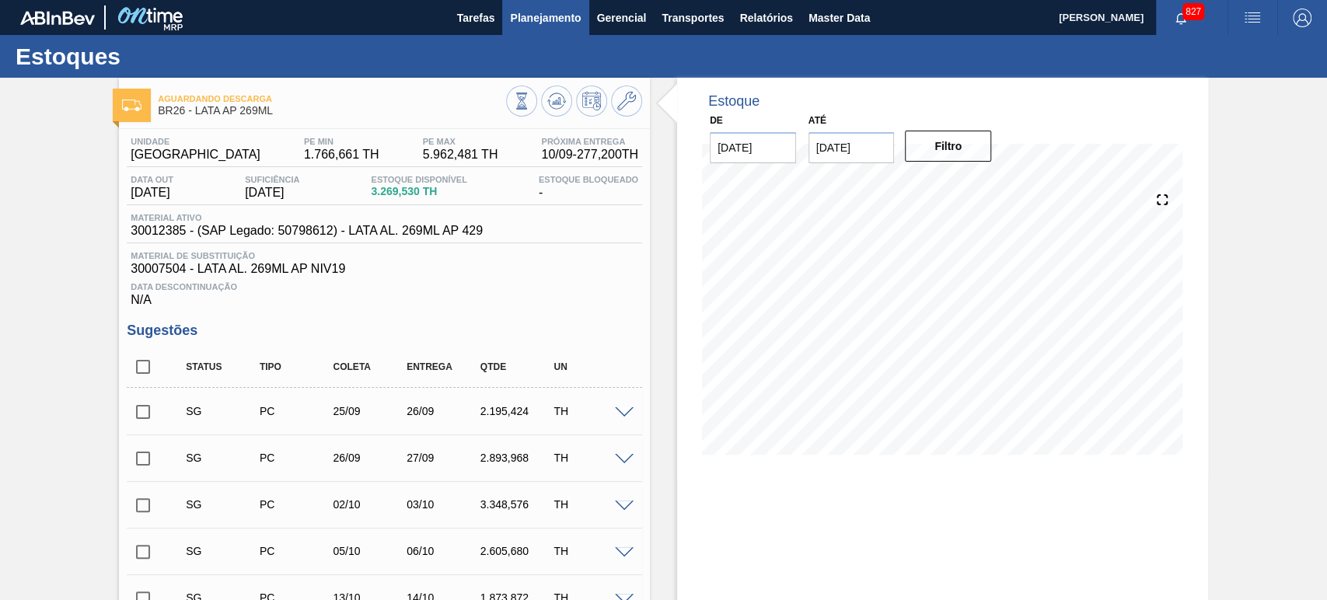
click at [555, 21] on span "Planejamento" at bounding box center [545, 18] width 71 height 19
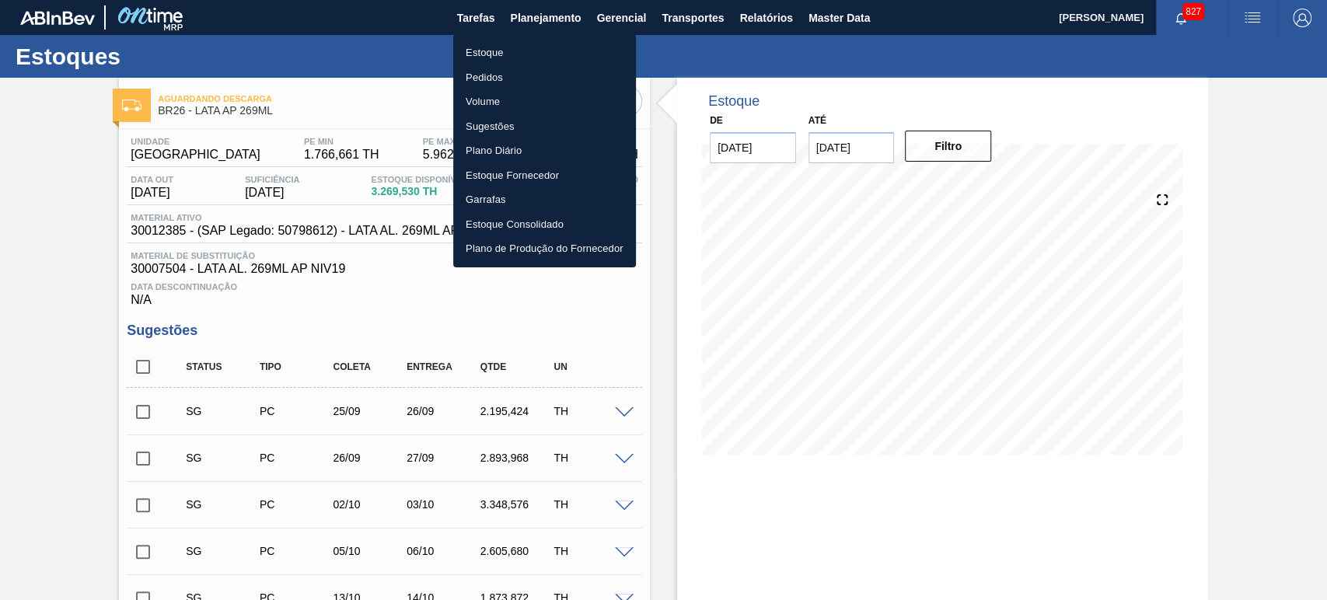
click at [619, 20] on div at bounding box center [663, 300] width 1327 height 600
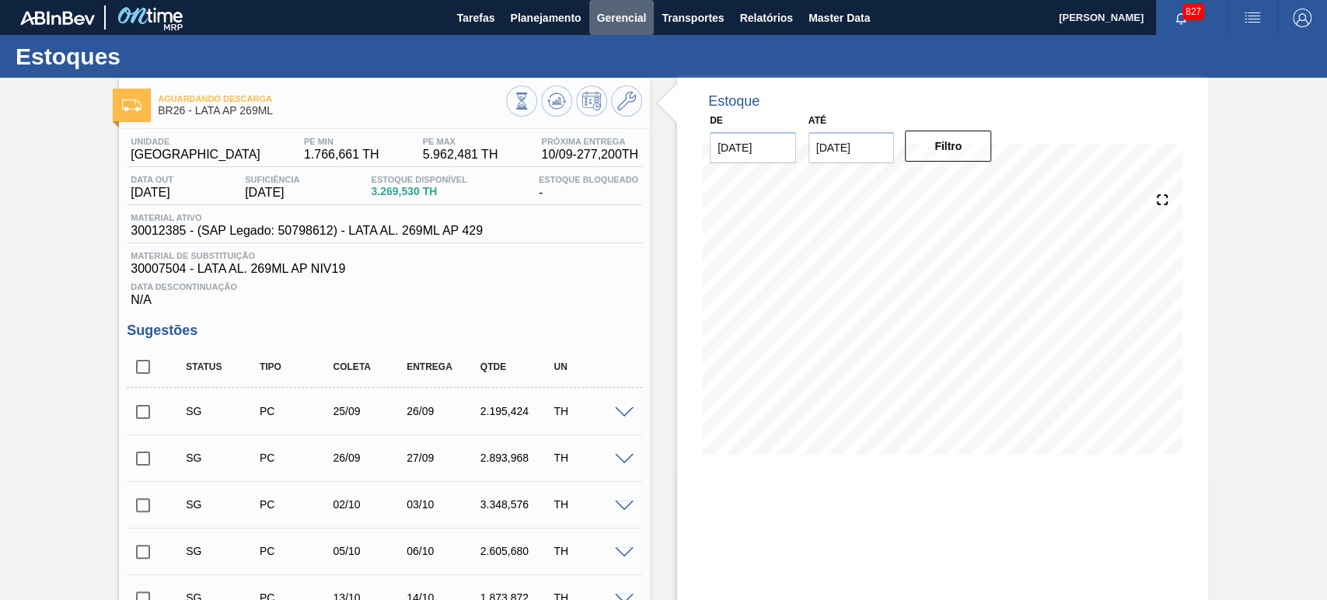
click at [625, 20] on span "Gerencial" at bounding box center [622, 18] width 50 height 19
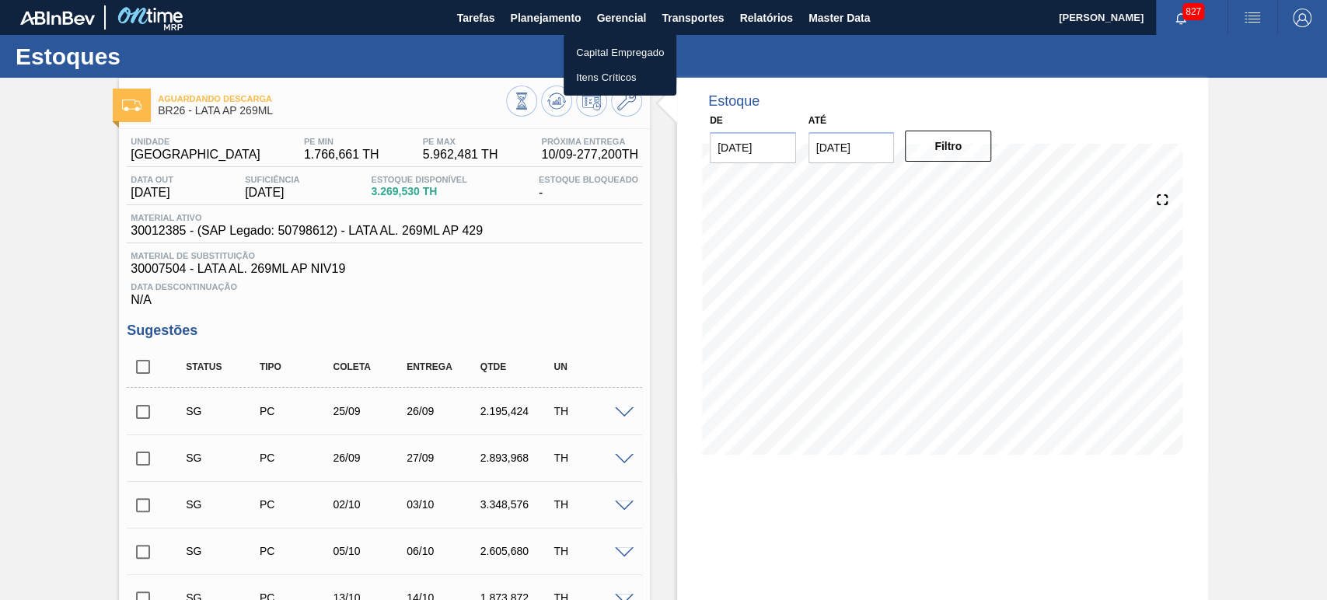
click at [680, 18] on div at bounding box center [663, 300] width 1327 height 600
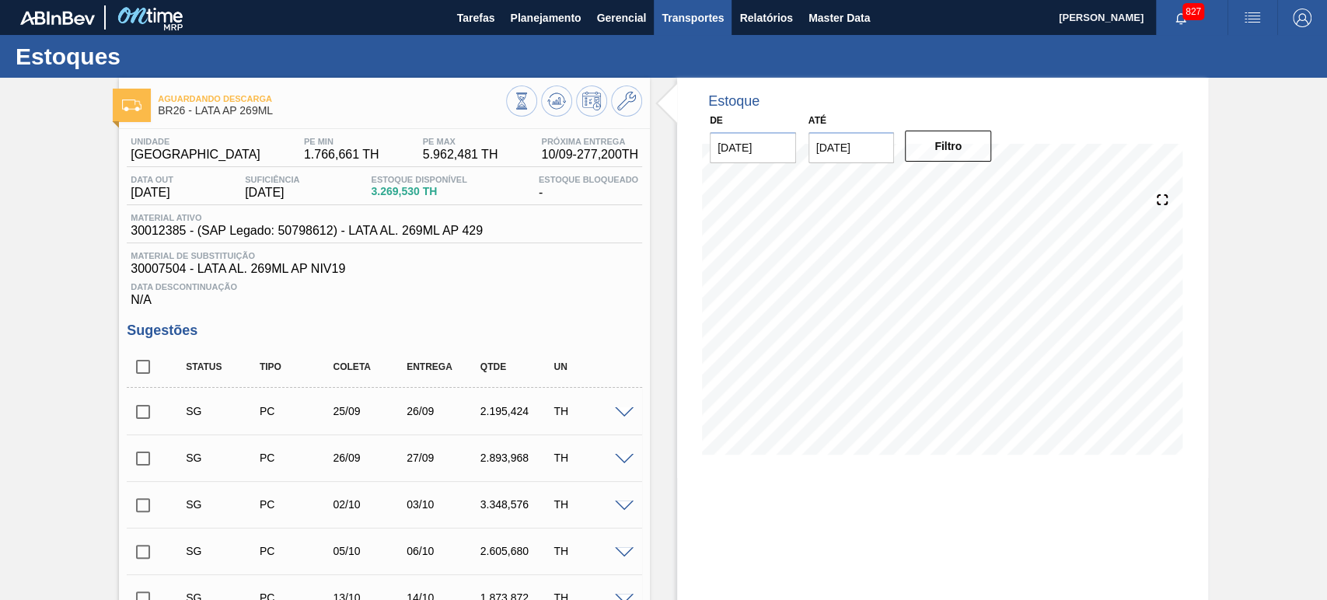
click at [683, 19] on span "Transportes" at bounding box center [693, 18] width 62 height 19
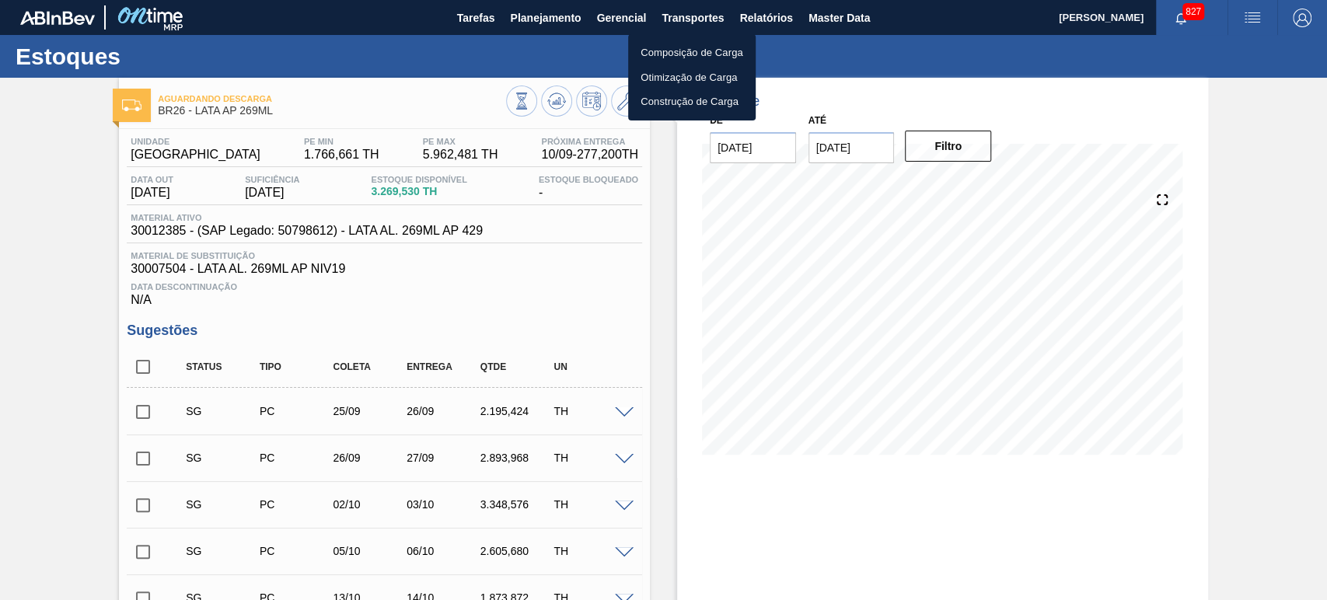
click at [691, 74] on li "Otimização de Carga" at bounding box center [692, 77] width 128 height 25
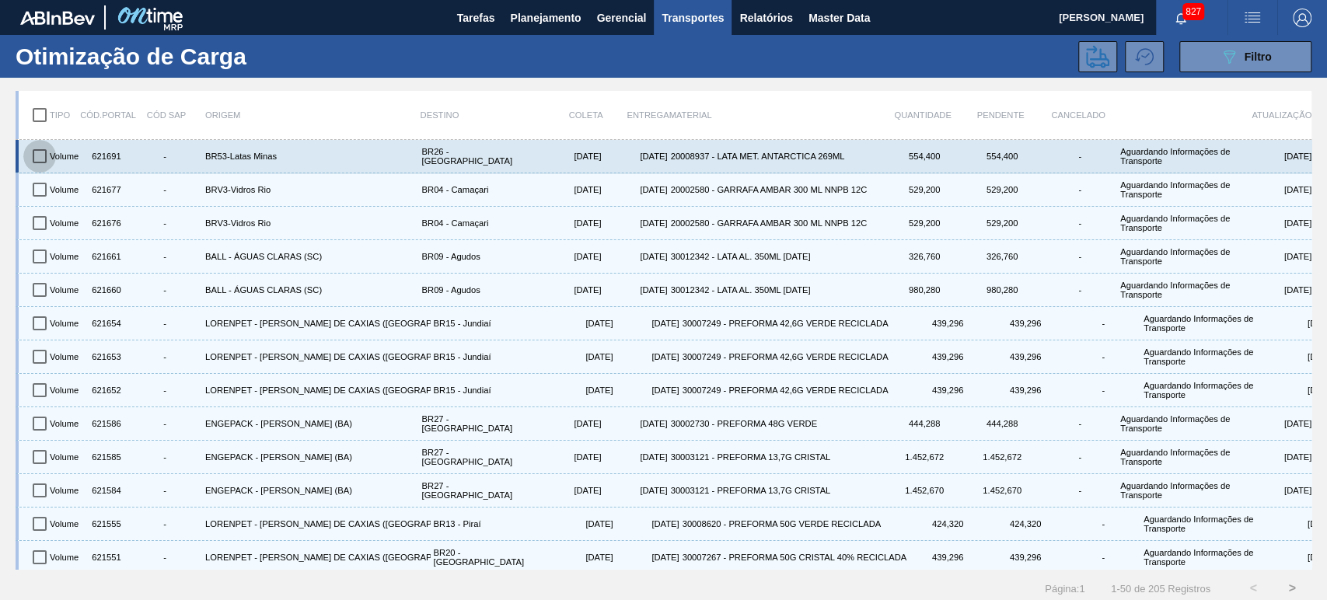
click at [42, 161] on input "checkbox" at bounding box center [39, 156] width 33 height 33
checkbox input "true"
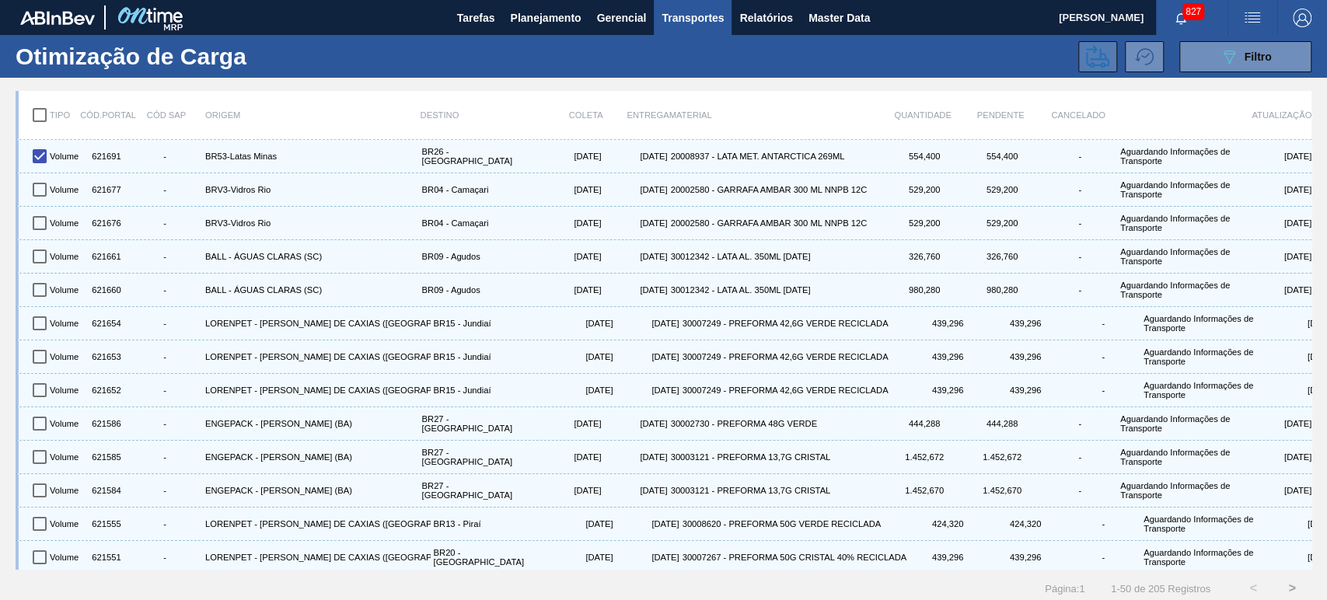
click at [1079, 51] on button at bounding box center [1098, 56] width 39 height 31
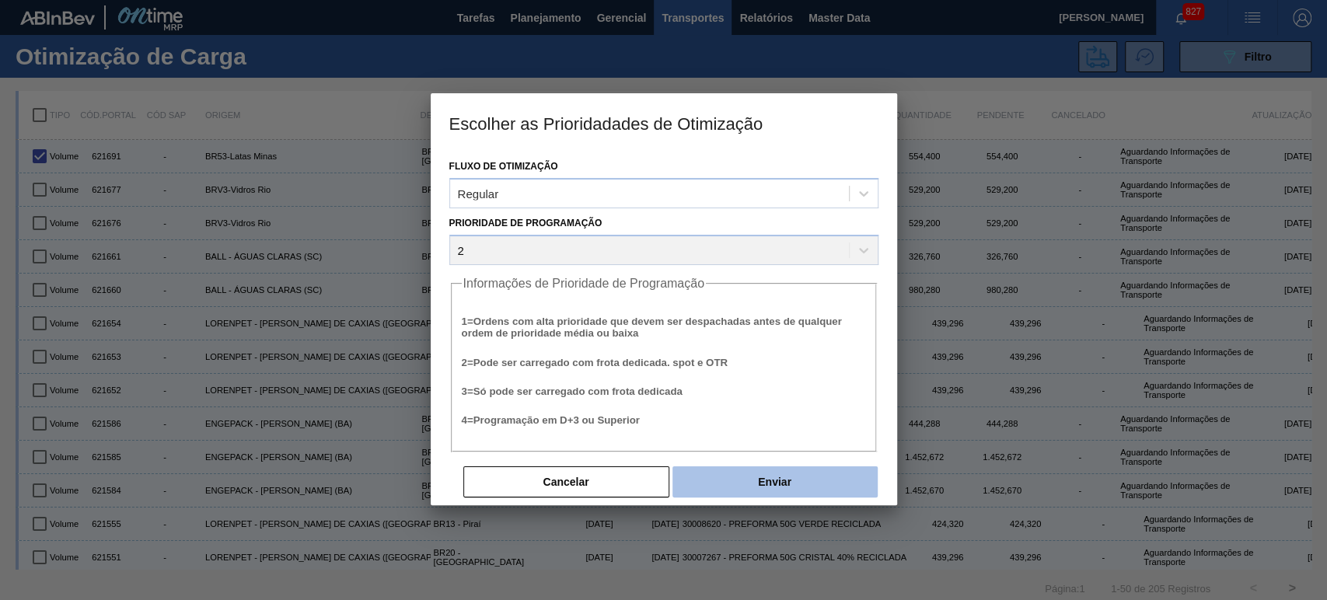
click at [815, 477] on button "Enviar" at bounding box center [775, 482] width 205 height 31
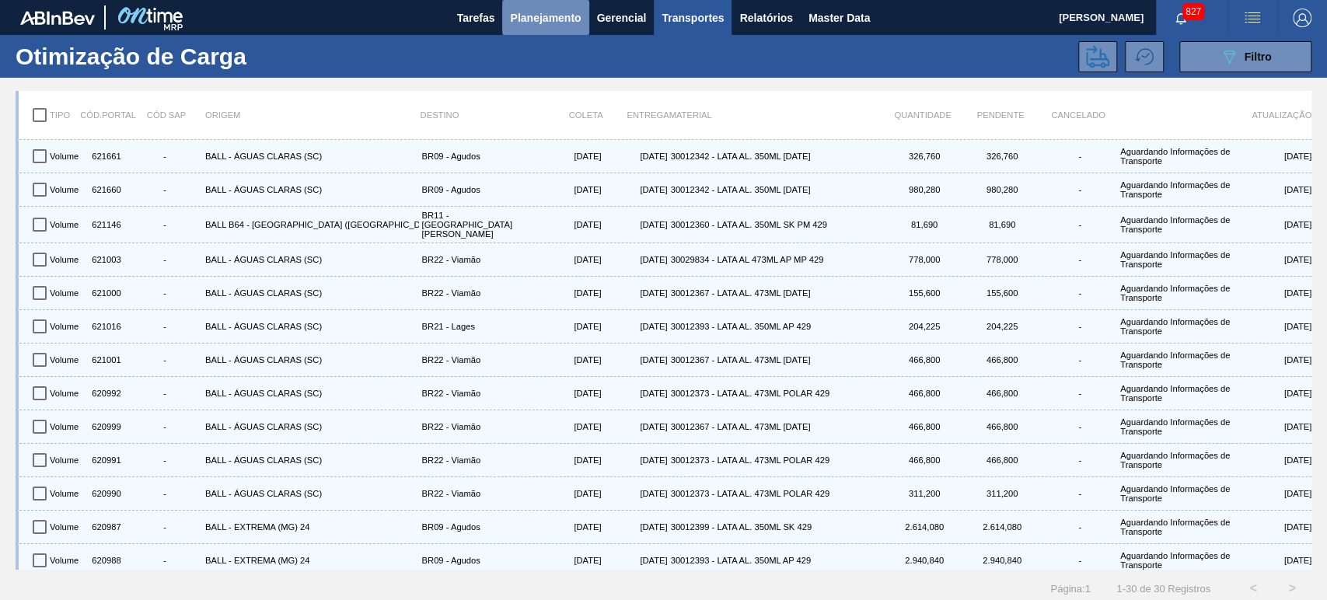
click at [554, 25] on span "Planejamento" at bounding box center [545, 18] width 71 height 19
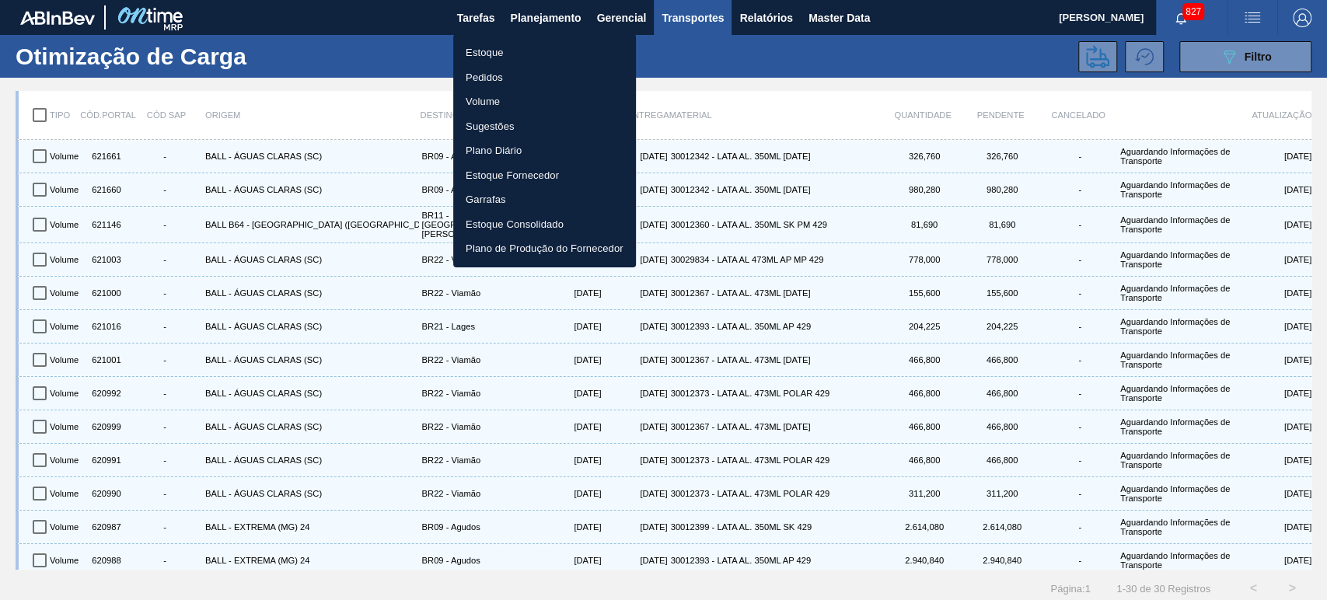
click at [495, 56] on li "Estoque" at bounding box center [544, 52] width 183 height 25
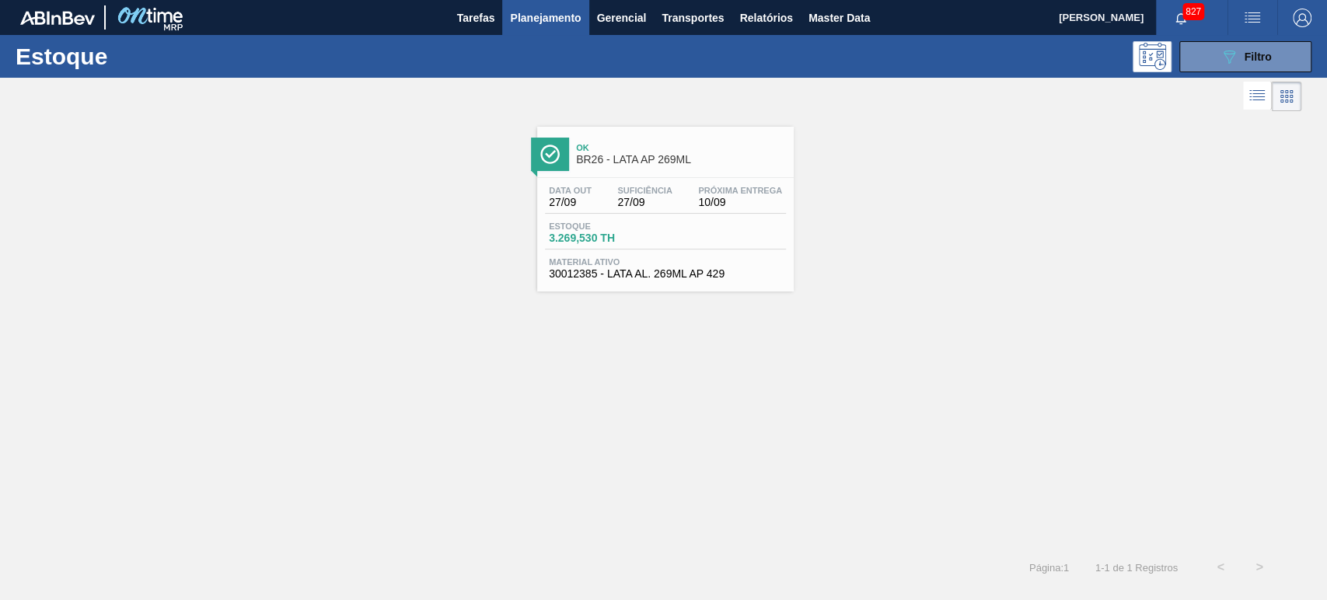
click at [606, 154] on span "BR26 - LATA AP 269ML" at bounding box center [681, 160] width 210 height 12
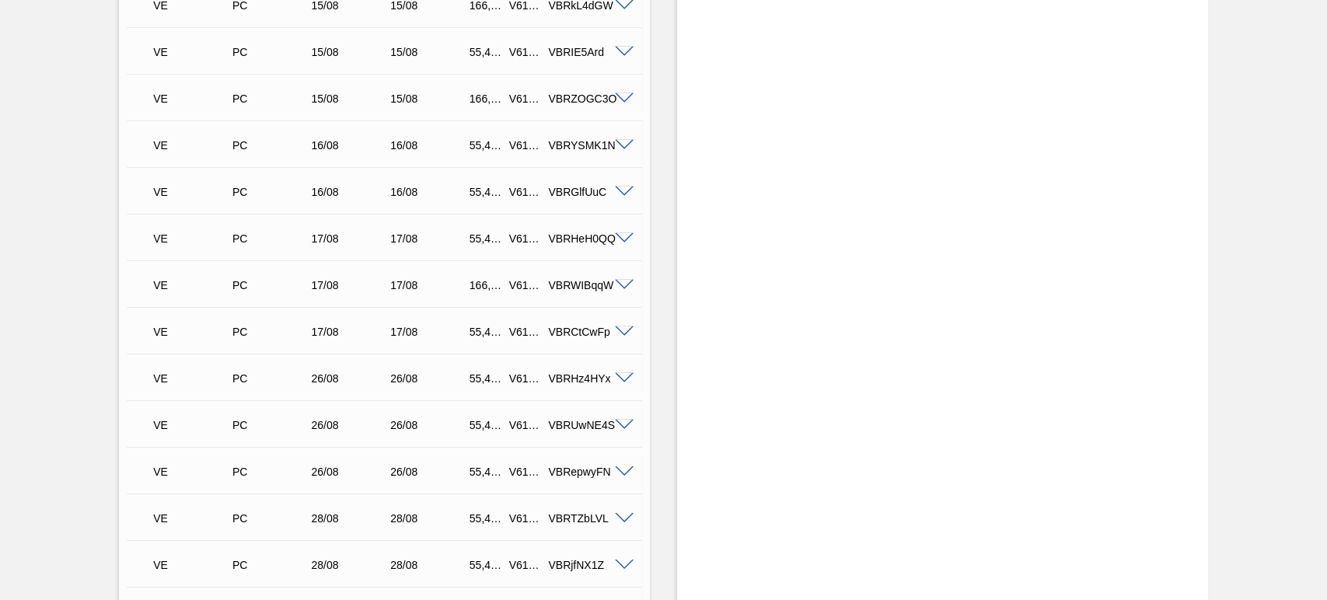
scroll to position [3250, 0]
